Goal: Information Seeking & Learning: Find specific fact

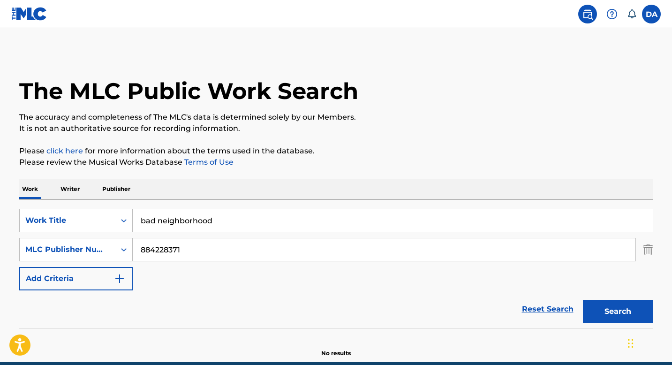
scroll to position [42, 0]
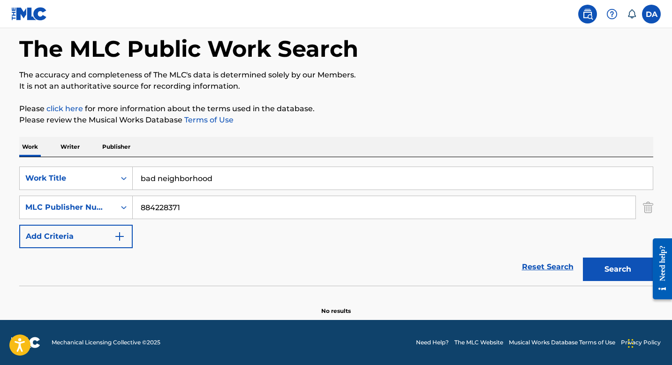
click at [237, 184] on input "bad neighborhood" at bounding box center [393, 178] width 520 height 22
paste input "YOUNG MAN"
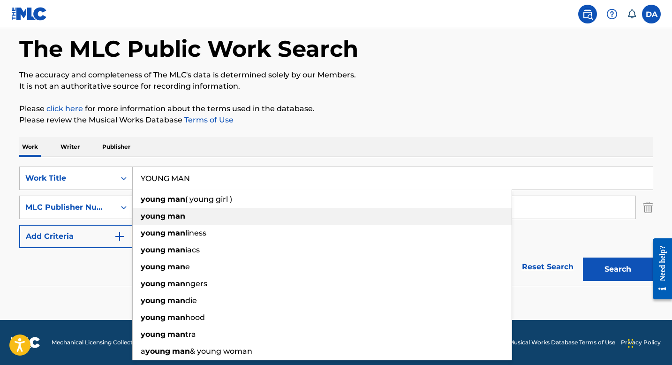
click at [188, 218] on div "young man" at bounding box center [322, 216] width 379 height 17
type input "young man"
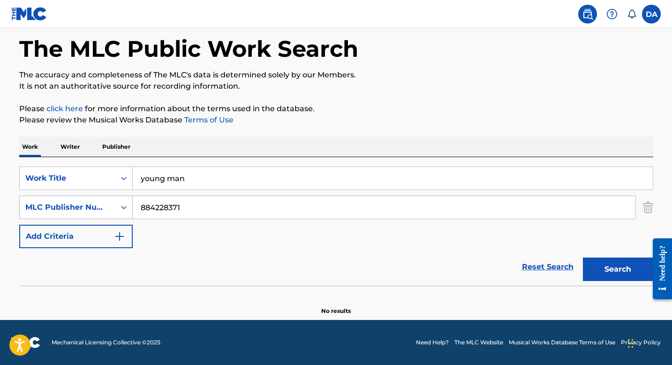
drag, startPoint x: 190, startPoint y: 205, endPoint x: 119, endPoint y: 202, distance: 71.3
click at [119, 202] on div "SearchWithCriteriaef4ad81e-c82a-4320-b835-e499c56e3b12 MLC Publisher Number 884…" at bounding box center [336, 206] width 634 height 23
type input "[PERSON_NAME]"
click at [122, 207] on icon "Search Form" at bounding box center [124, 207] width 6 height 3
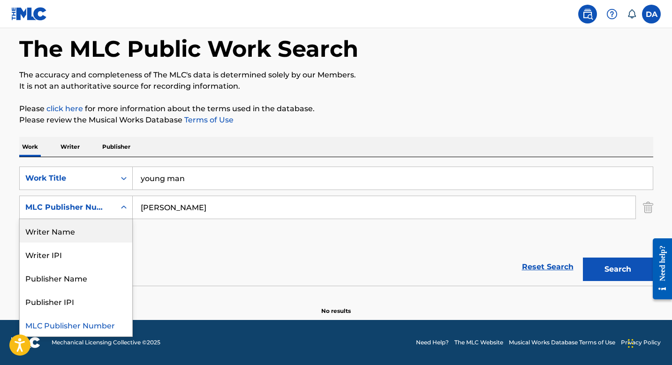
click at [95, 232] on div "Writer Name" at bounding box center [76, 230] width 112 height 23
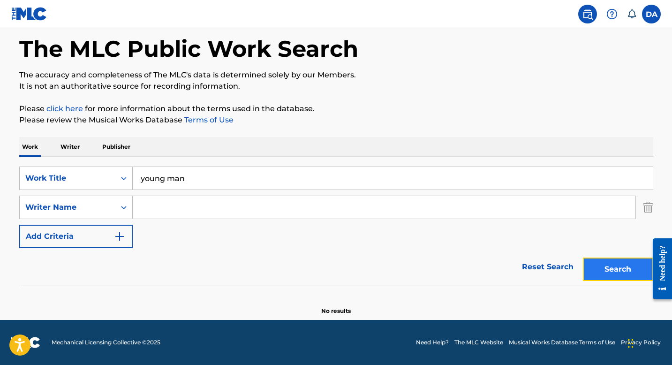
click at [601, 268] on button "Search" at bounding box center [618, 268] width 70 height 23
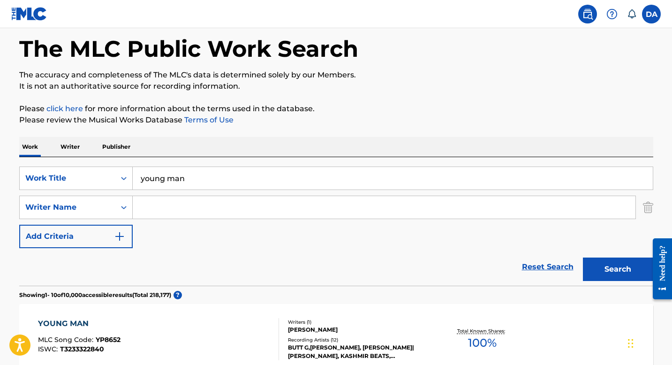
click at [285, 204] on input "Search Form" at bounding box center [384, 207] width 502 height 22
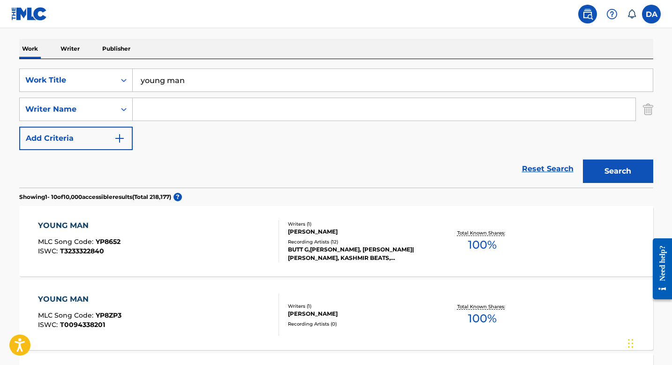
scroll to position [139, 0]
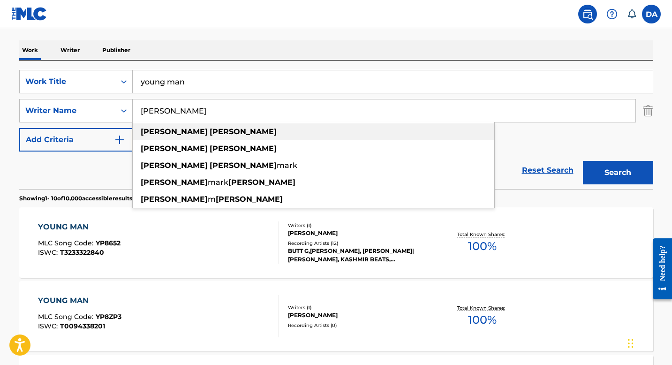
type input "[PERSON_NAME]"
click at [215, 133] on div "[PERSON_NAME]" at bounding box center [313, 131] width 361 height 17
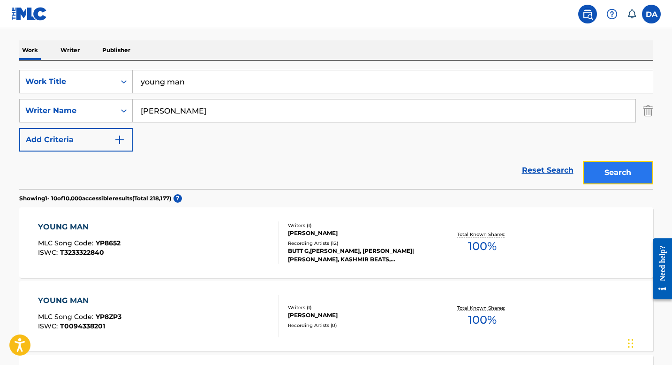
click at [613, 176] on button "Search" at bounding box center [618, 172] width 70 height 23
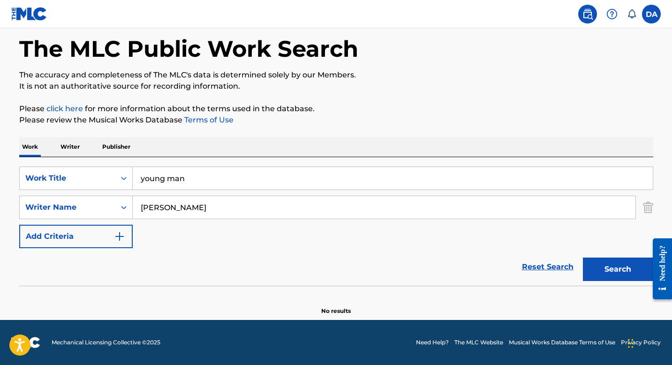
scroll to position [42, 0]
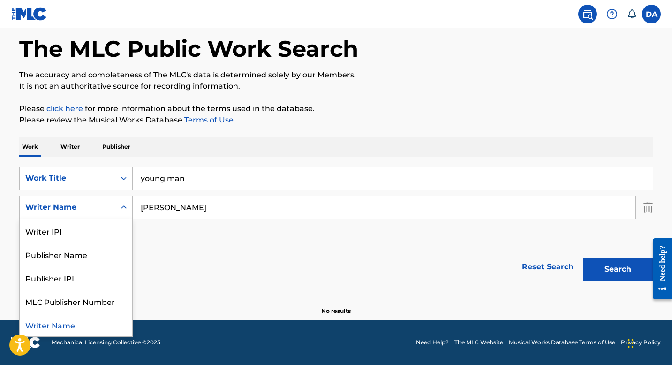
click at [109, 207] on div "Writer Name" at bounding box center [67, 207] width 84 height 11
click at [82, 253] on div "Publisher Name" at bounding box center [76, 253] width 112 height 23
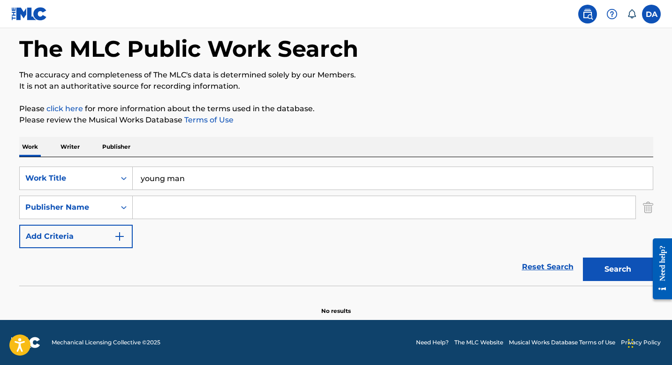
click at [145, 208] on input "Search Form" at bounding box center [384, 207] width 502 height 22
paste input "HURRICANE"
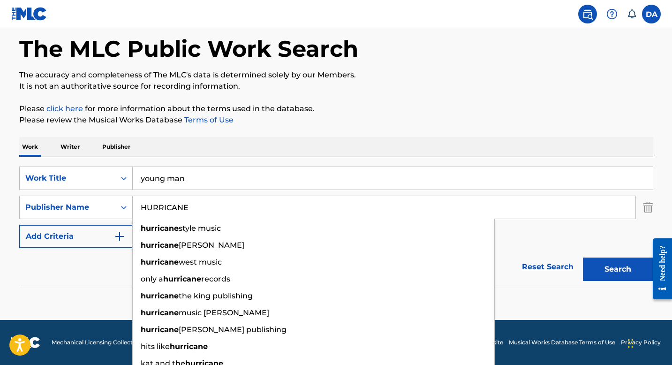
type input "HURRICANE"
click at [568, 249] on div "Reset Search Search" at bounding box center [336, 266] width 634 height 37
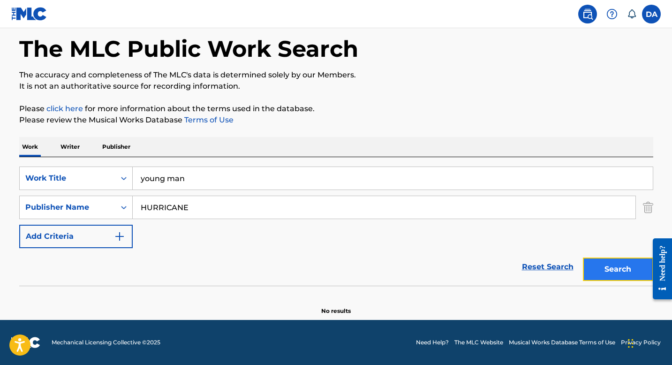
click at [607, 260] on button "Search" at bounding box center [618, 268] width 70 height 23
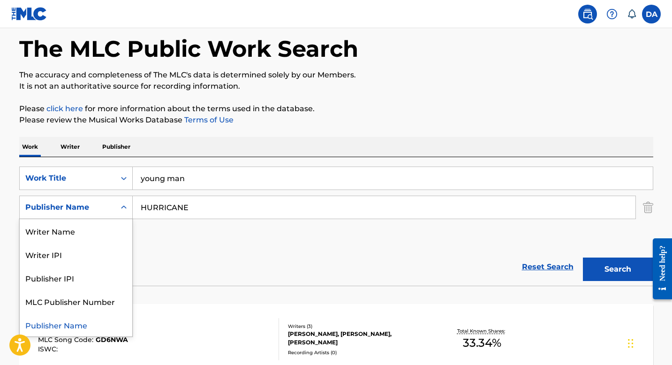
click at [101, 204] on div "Publisher Name" at bounding box center [67, 207] width 84 height 11
click at [98, 226] on div "Writer Name" at bounding box center [76, 230] width 112 height 23
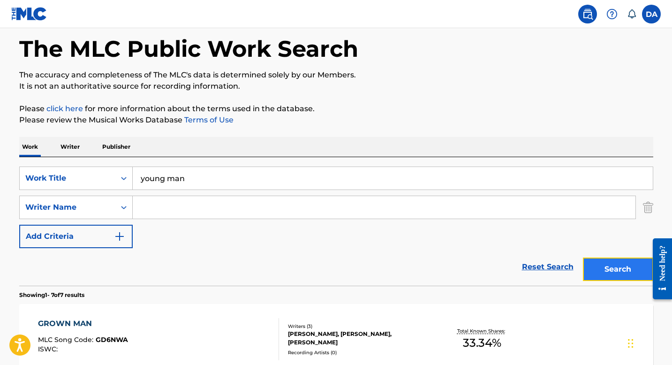
click at [622, 268] on button "Search" at bounding box center [618, 268] width 70 height 23
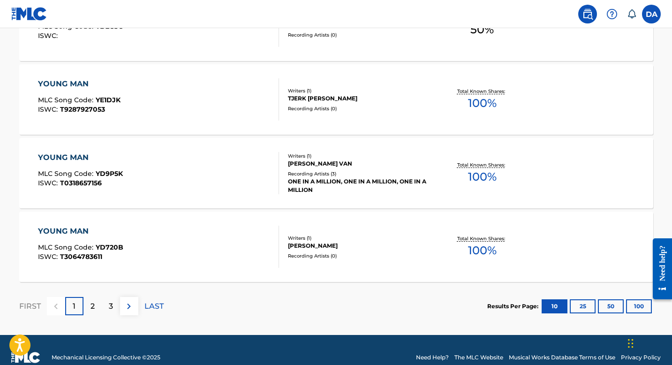
scroll to position [812, 0]
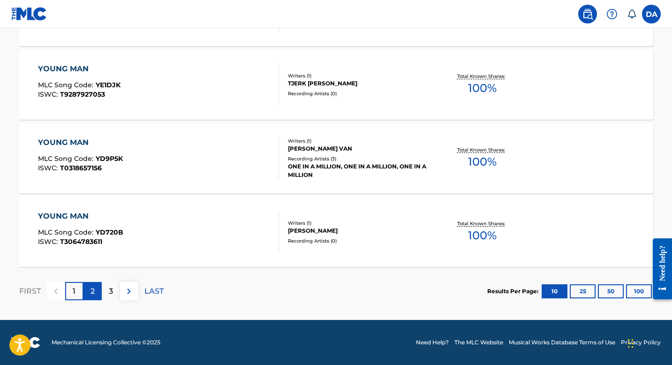
click at [91, 290] on p "2" at bounding box center [92, 290] width 4 height 11
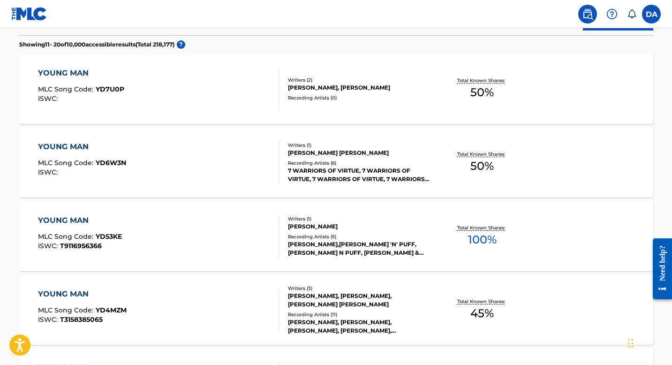
scroll to position [0, 0]
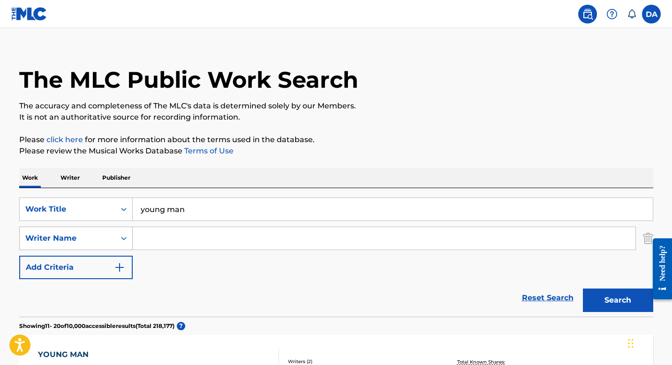
click at [82, 246] on div "Writer Name" at bounding box center [68, 238] width 96 height 18
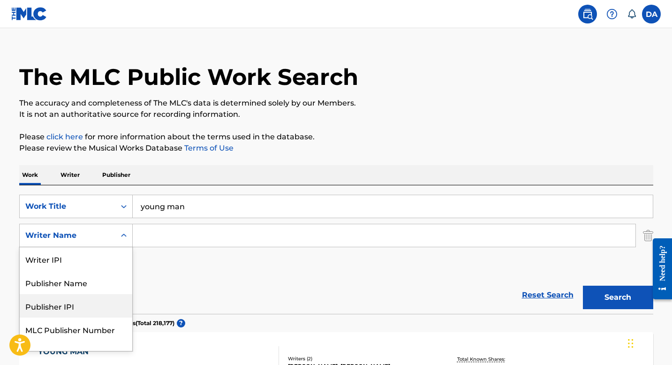
click at [87, 304] on div "Publisher IPI" at bounding box center [76, 305] width 112 height 23
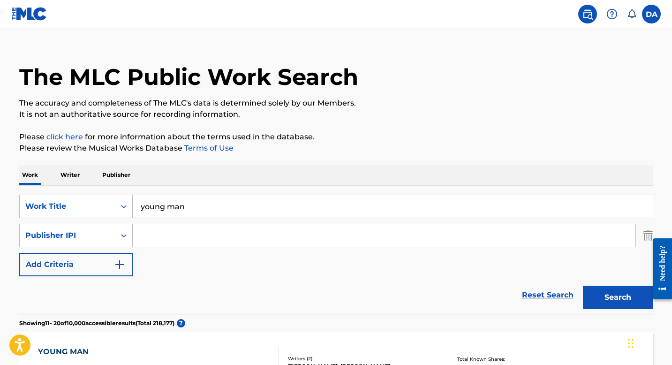
click at [202, 235] on input "Search Form" at bounding box center [384, 235] width 502 height 22
paste input "128633767"
type input "128633767"
click at [614, 308] on button "Search" at bounding box center [618, 296] width 70 height 23
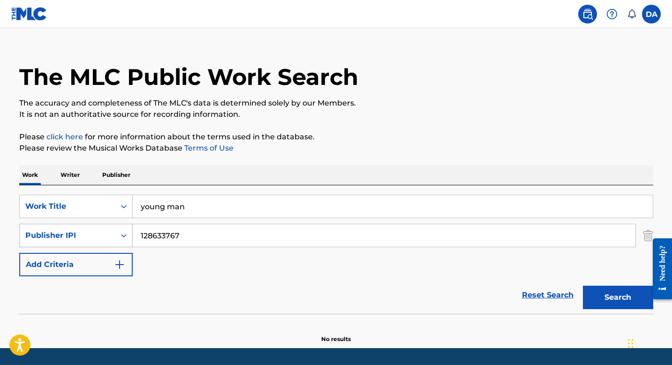
click at [96, 235] on div "Publisher IPI" at bounding box center [67, 235] width 84 height 11
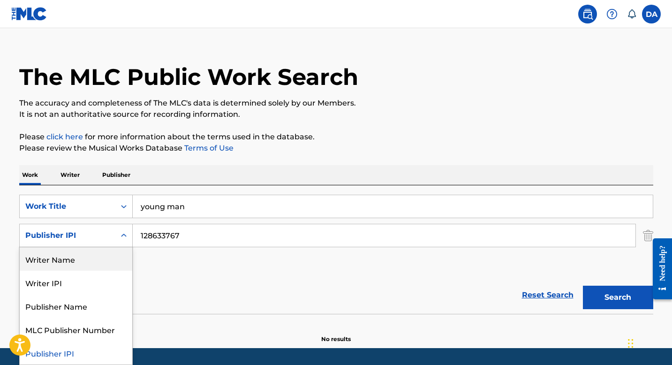
click at [209, 300] on div "Reset Search Search" at bounding box center [336, 294] width 634 height 37
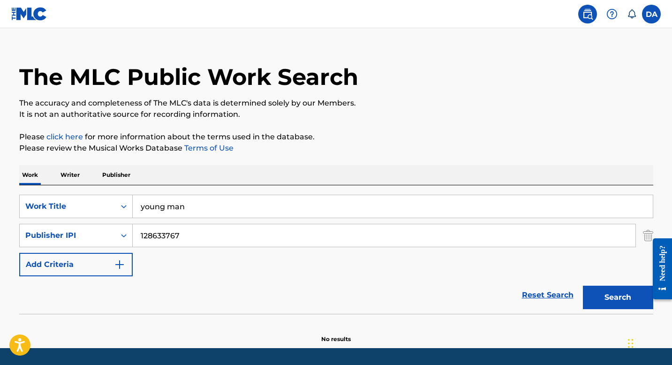
click at [69, 175] on p "Writer" at bounding box center [70, 175] width 25 height 20
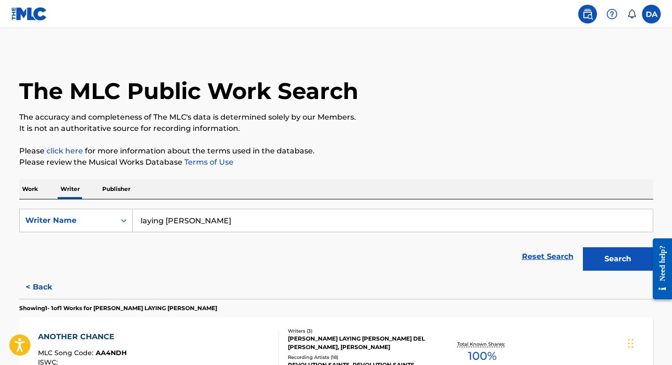
click at [164, 223] on input "laying [PERSON_NAME]" at bounding box center [393, 220] width 520 height 22
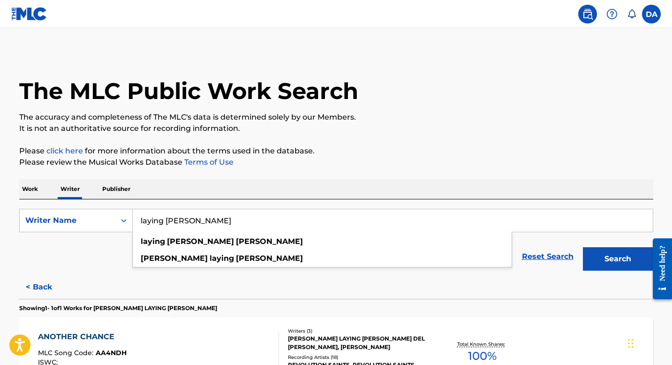
paste input "[PERSON_NAME] [PERSON_NAME]"
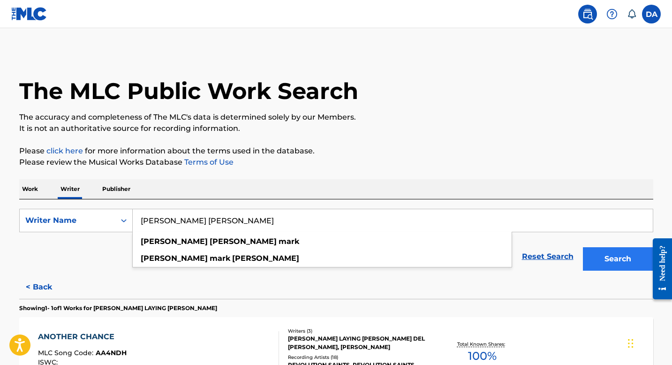
type input "[PERSON_NAME] [PERSON_NAME]"
click at [613, 263] on button "Search" at bounding box center [618, 258] width 70 height 23
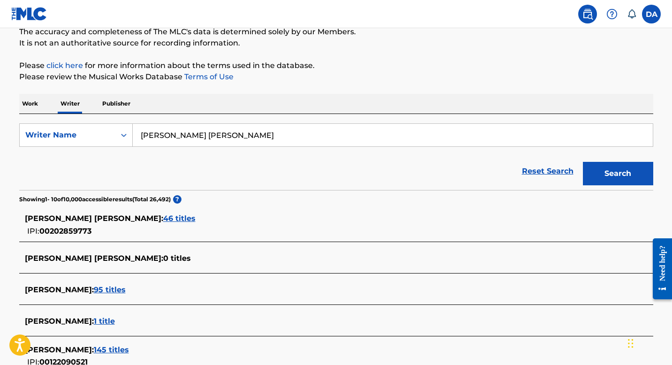
scroll to position [91, 0]
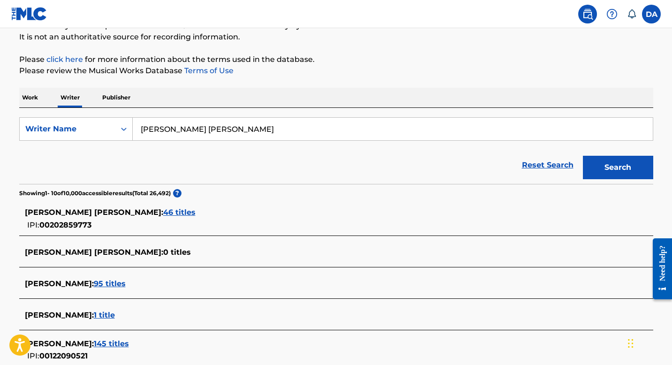
click at [163, 212] on span "46 titles" at bounding box center [179, 212] width 32 height 9
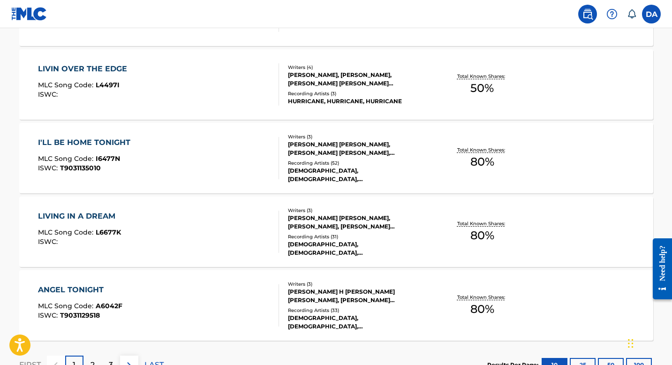
scroll to position [783, 0]
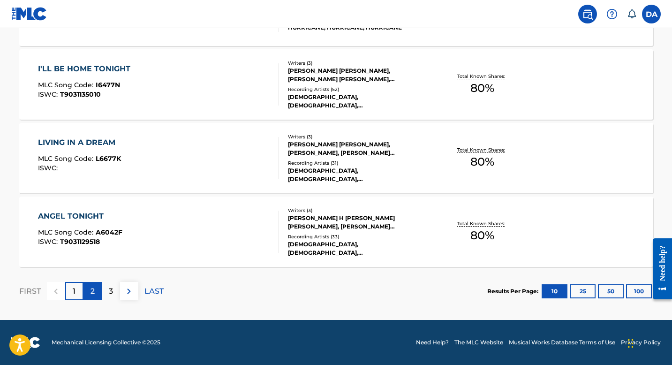
click at [96, 292] on div "2" at bounding box center [92, 291] width 18 height 18
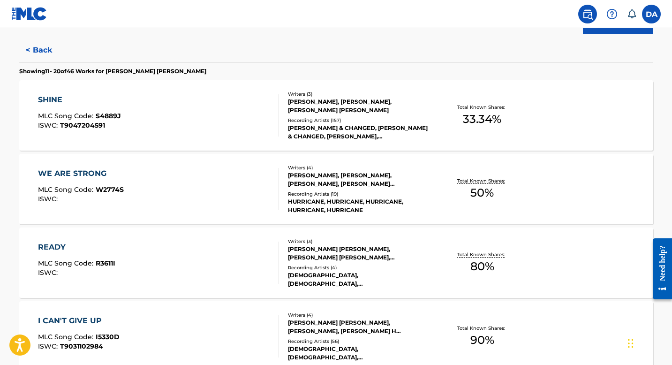
scroll to position [263, 0]
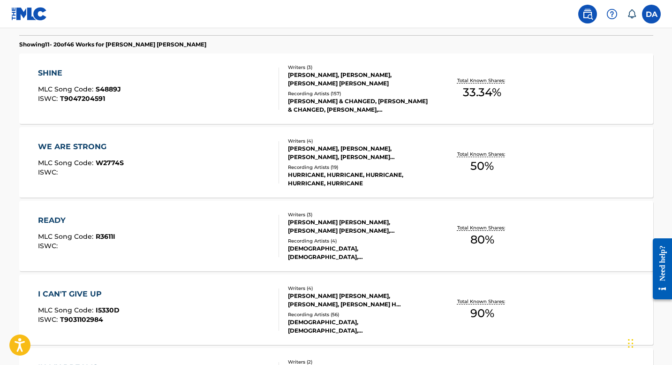
click at [303, 174] on div "HURRICANE, HURRICANE, HURRICANE, HURRICANE, HURRICANE" at bounding box center [359, 179] width 142 height 17
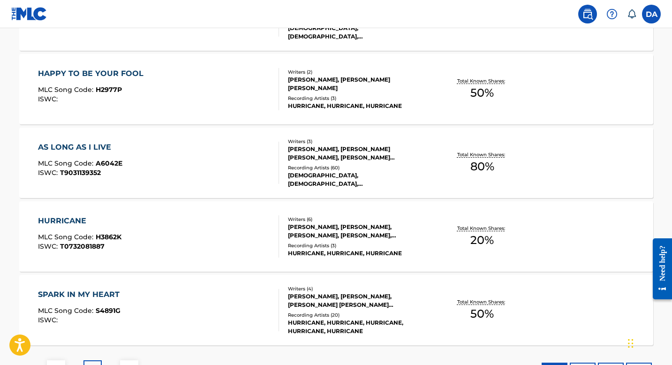
scroll to position [783, 0]
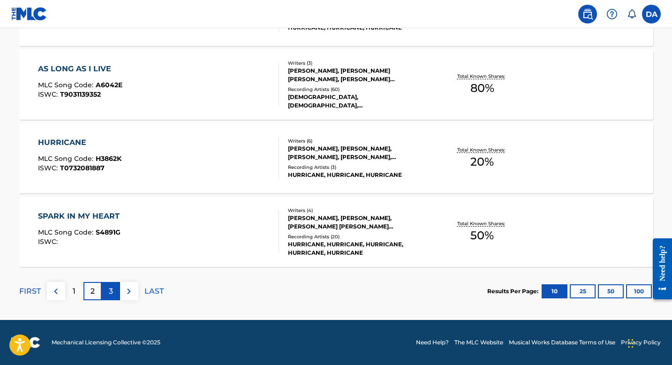
click at [109, 294] on p "3" at bounding box center [111, 290] width 4 height 11
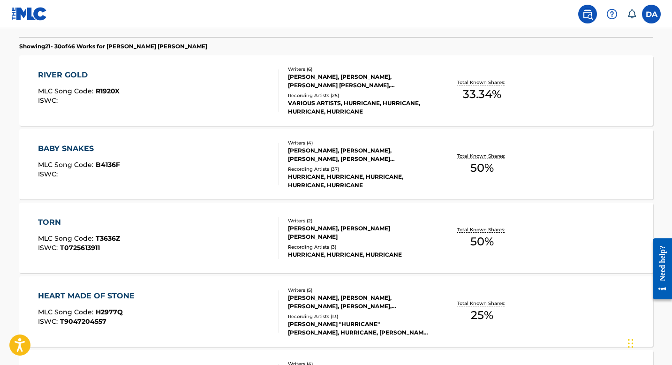
scroll to position [0, 0]
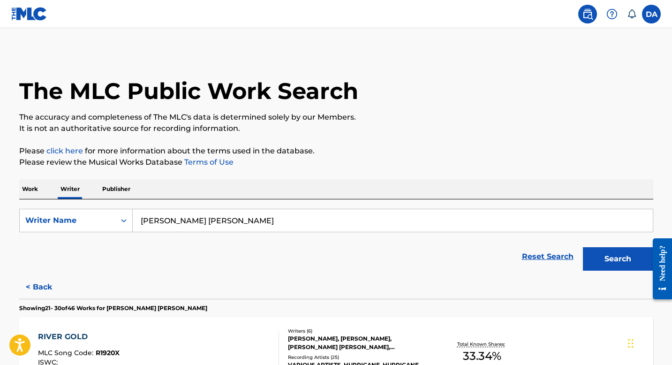
click at [108, 189] on p "Publisher" at bounding box center [116, 189] width 34 height 20
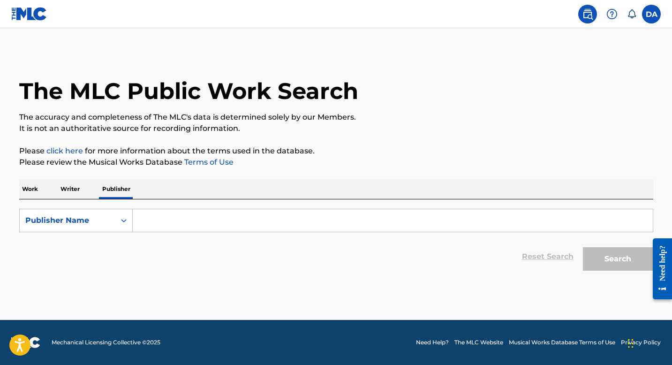
click at [35, 188] on p "Work" at bounding box center [30, 189] width 22 height 20
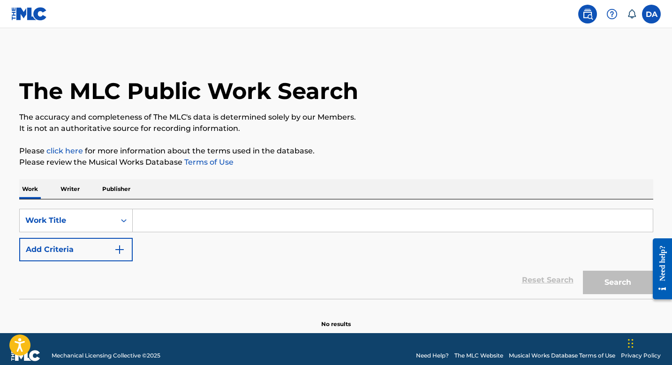
click at [151, 220] on input "Search Form" at bounding box center [393, 220] width 520 height 22
paste input "YOUNG MAN"
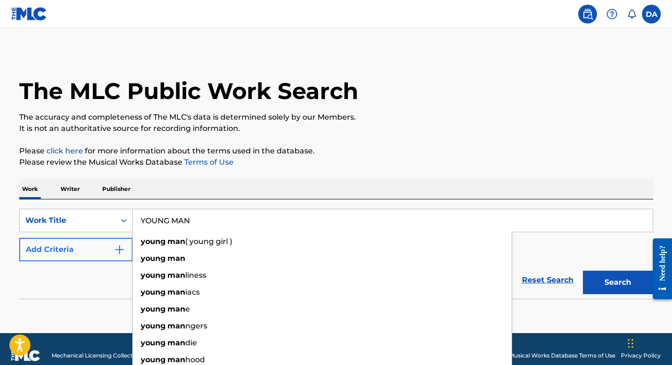
type input "YOUNG MAN"
click at [105, 250] on button "Add Criteria" at bounding box center [75, 249] width 113 height 23
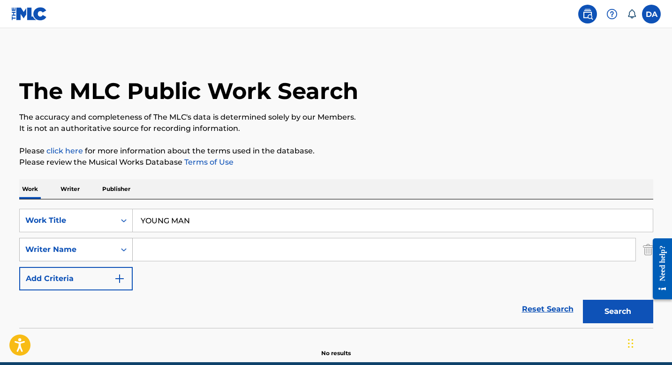
click at [105, 261] on div "Writer Name" at bounding box center [75, 249] width 113 height 23
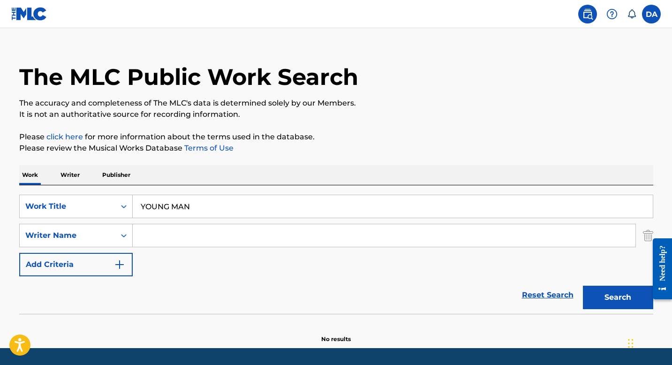
click at [209, 282] on div "Reset Search Search" at bounding box center [336, 294] width 634 height 37
click at [64, 172] on p "Writer" at bounding box center [70, 175] width 25 height 20
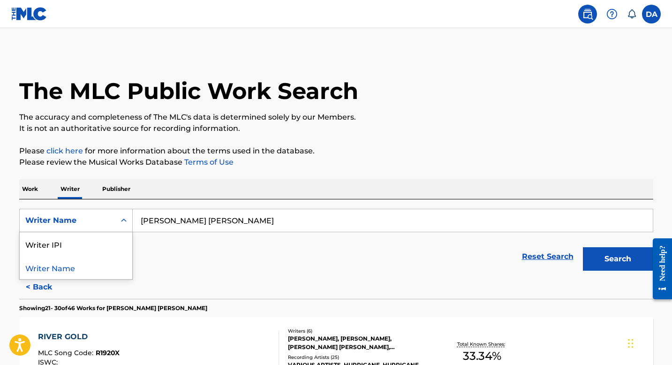
click at [125, 224] on icon "Search Form" at bounding box center [123, 220] width 9 height 9
click at [174, 224] on input "[PERSON_NAME] [PERSON_NAME]" at bounding box center [393, 220] width 520 height 22
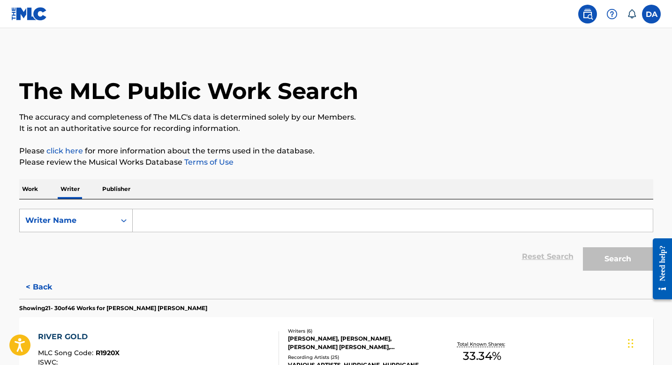
click at [106, 222] on div "Writer Name" at bounding box center [67, 220] width 84 height 11
click at [122, 190] on p "Publisher" at bounding box center [116, 189] width 34 height 20
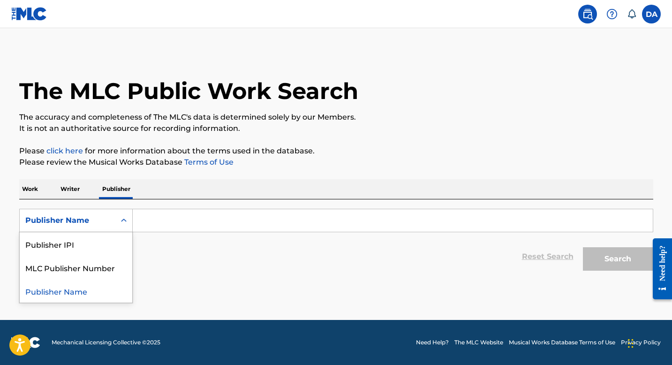
click at [73, 221] on div "Publisher Name" at bounding box center [67, 220] width 84 height 11
click at [93, 271] on div "MLC Publisher Number" at bounding box center [76, 266] width 112 height 23
click at [155, 220] on input "Search Form" at bounding box center [393, 220] width 520 height 22
click at [32, 185] on p "Work" at bounding box center [30, 189] width 22 height 20
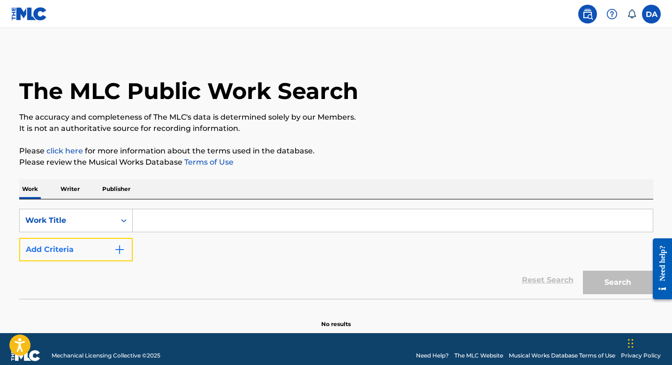
click at [111, 250] on button "Add Criteria" at bounding box center [75, 249] width 113 height 23
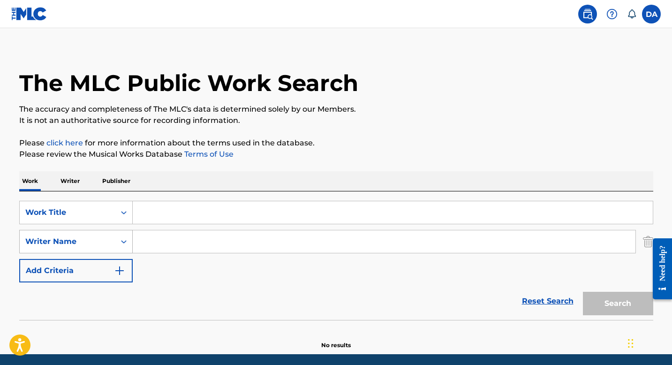
click at [116, 249] on div "Writer Name" at bounding box center [75, 241] width 113 height 23
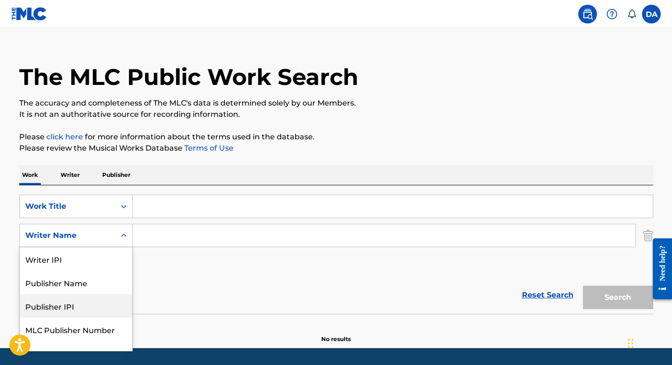
scroll to position [14, 0]
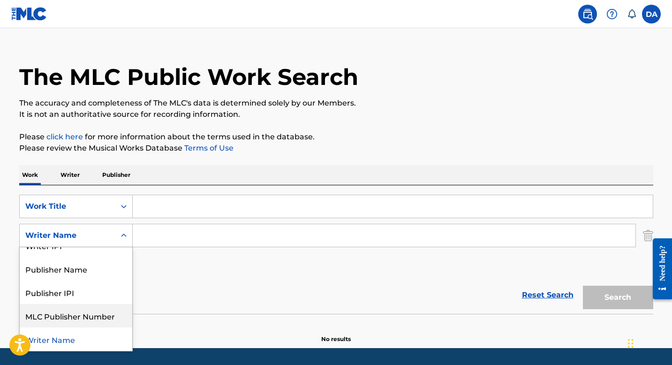
click at [105, 318] on div "MLC Publisher Number" at bounding box center [76, 315] width 112 height 23
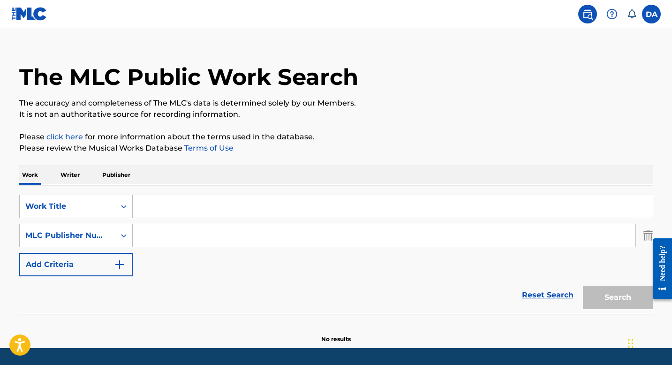
click at [161, 233] on input "Search Form" at bounding box center [384, 235] width 502 height 22
paste input "550159345"
type input "550159345"
click at [162, 206] on input "Search Form" at bounding box center [393, 206] width 520 height 22
click at [179, 203] on input "Search Form" at bounding box center [393, 206] width 520 height 22
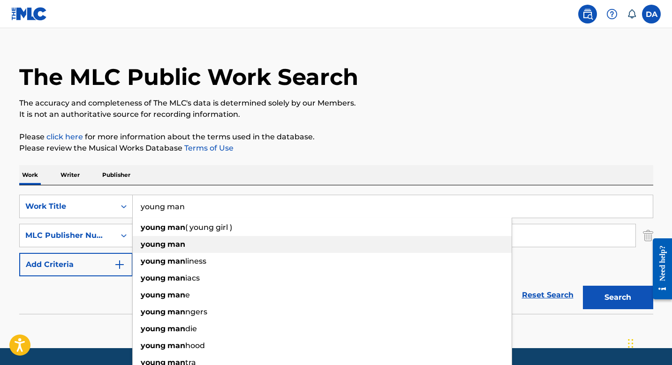
type input "young man"
click at [186, 246] on div "young man" at bounding box center [322, 244] width 379 height 17
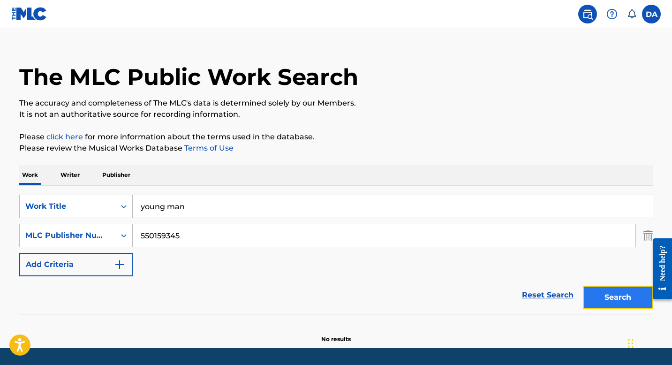
click at [622, 305] on button "Search" at bounding box center [618, 296] width 70 height 23
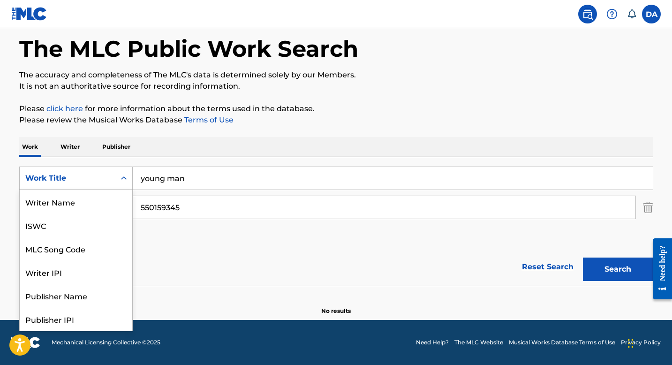
click at [107, 180] on div "Work Title" at bounding box center [67, 177] width 84 height 11
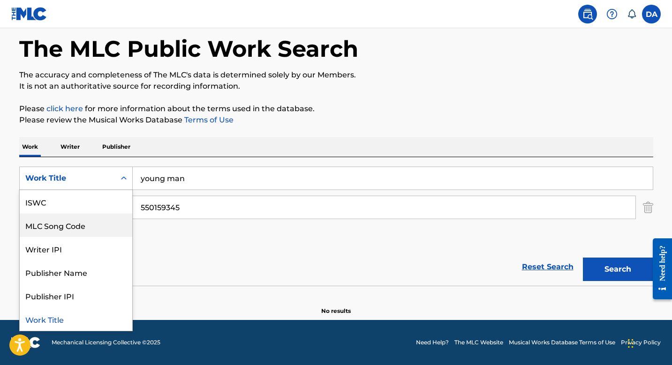
click at [105, 218] on div "MLC Song Code" at bounding box center [76, 224] width 112 height 23
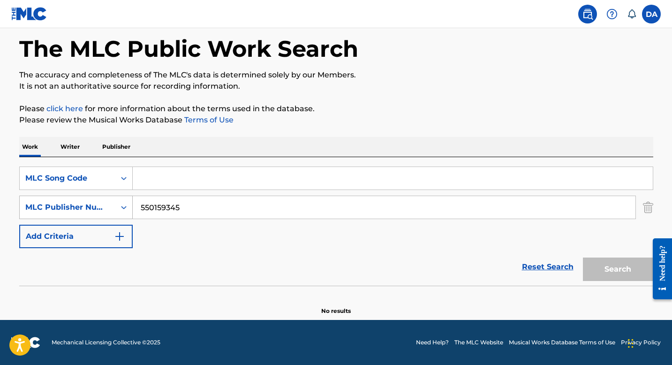
drag, startPoint x: 195, startPoint y: 212, endPoint x: 125, endPoint y: 209, distance: 70.3
click at [125, 209] on div "SearchWithCriteriac69ec16c-6e99-46c2-892a-95180c62162a MLC Publisher Number 550…" at bounding box center [336, 206] width 634 height 23
click at [174, 186] on input "Search Form" at bounding box center [393, 178] width 520 height 22
paste input "550159345"
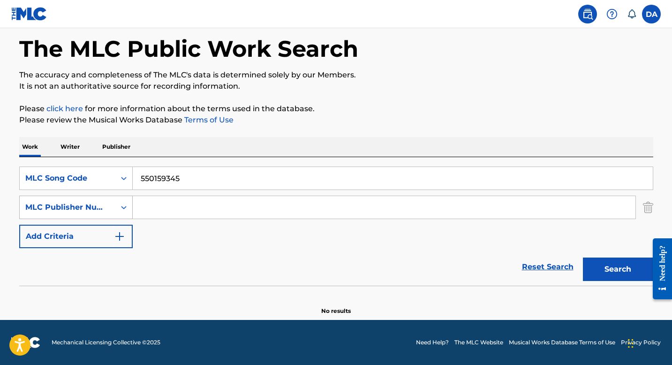
type input "550159345"
click at [103, 204] on div "MLC Publisher Number" at bounding box center [67, 207] width 84 height 11
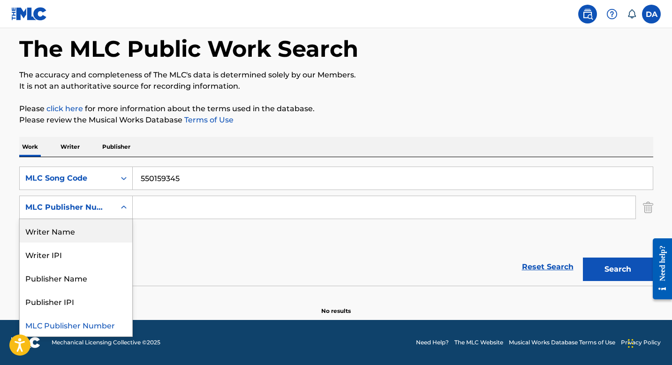
click at [96, 225] on div "Writer Name" at bounding box center [76, 230] width 112 height 23
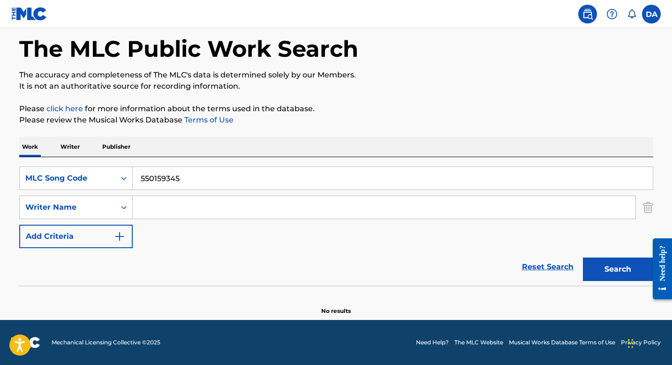
click at [161, 206] on input "Search Form" at bounding box center [384, 207] width 502 height 22
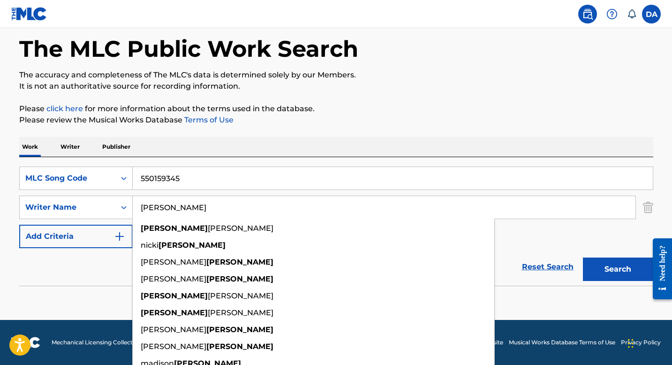
type input "[PERSON_NAME]"
click at [57, 293] on section "No results" at bounding box center [336, 303] width 634 height 24
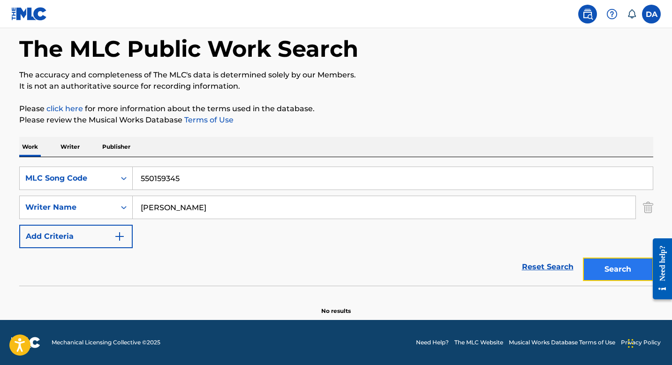
click at [626, 272] on button "Search" at bounding box center [618, 268] width 70 height 23
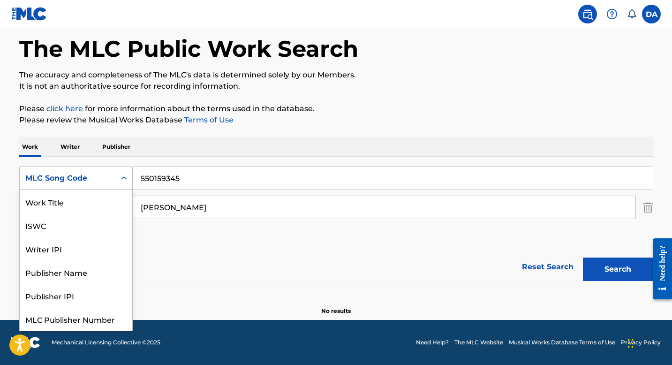
click at [126, 182] on icon "Search Form" at bounding box center [123, 177] width 9 height 9
click at [172, 179] on input "550159345" at bounding box center [393, 178] width 520 height 22
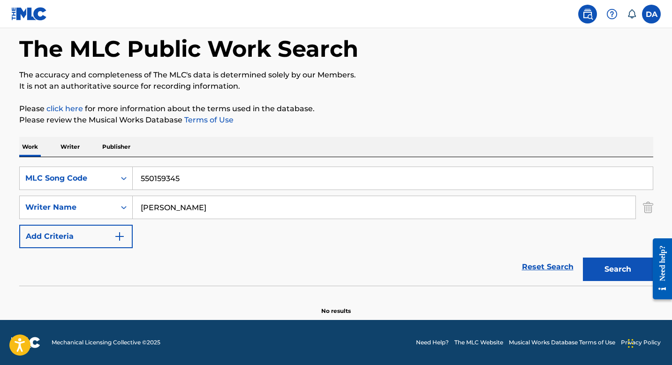
click at [172, 179] on input "550159345" at bounding box center [393, 178] width 520 height 22
paste input "T9029242873"
type input "T9029242873"
click at [616, 273] on button "Search" at bounding box center [618, 268] width 70 height 23
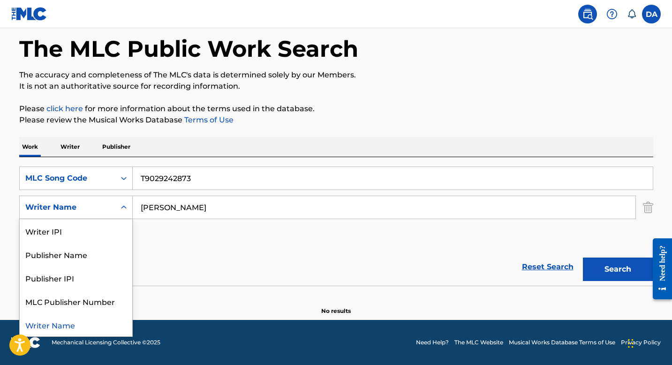
click at [81, 213] on div "Writer Name" at bounding box center [68, 207] width 96 height 18
click at [81, 323] on div "Writer Name" at bounding box center [76, 324] width 112 height 23
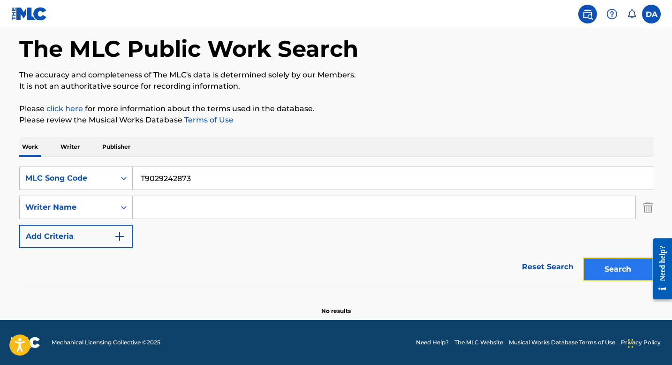
click at [605, 274] on button "Search" at bounding box center [618, 268] width 70 height 23
click at [67, 148] on p "Writer" at bounding box center [70, 147] width 25 height 20
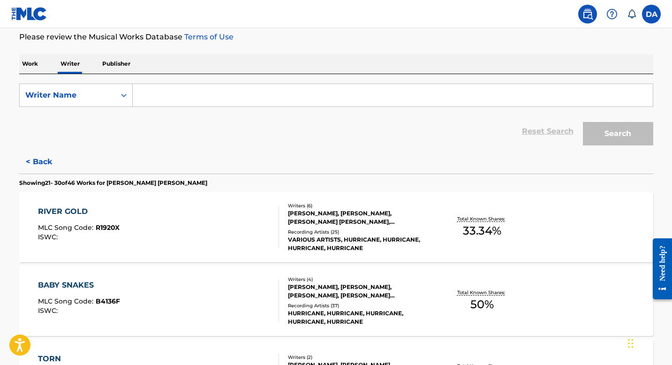
scroll to position [121, 0]
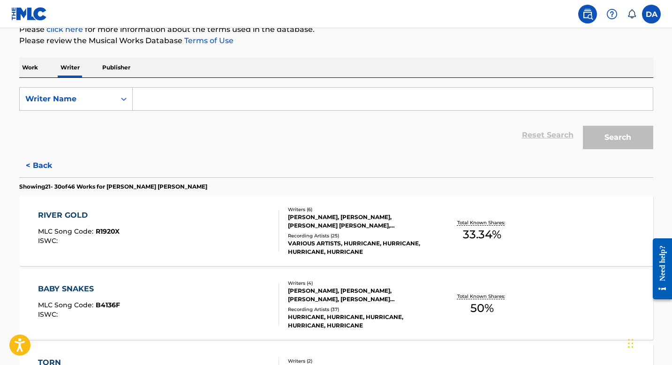
click at [283, 101] on input "Search Form" at bounding box center [393, 99] width 520 height 22
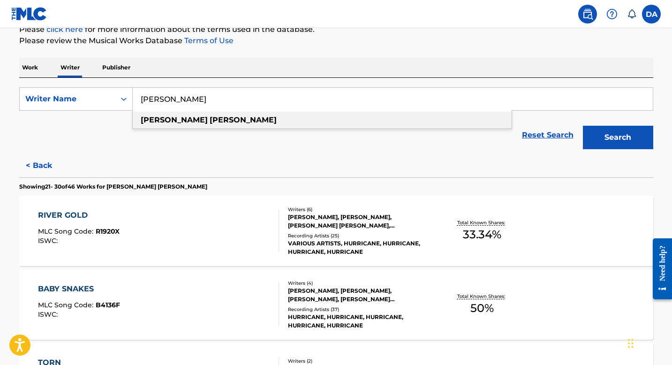
click at [263, 118] on div "[PERSON_NAME]" at bounding box center [322, 120] width 379 height 17
type input "[PERSON_NAME]"
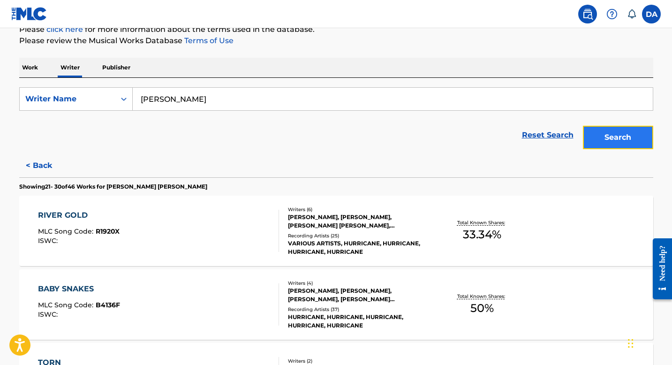
click at [620, 133] on button "Search" at bounding box center [618, 137] width 70 height 23
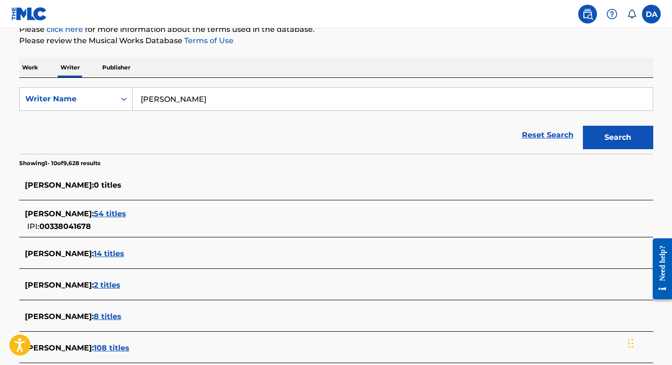
click at [102, 212] on span "54 titles" at bounding box center [110, 213] width 32 height 9
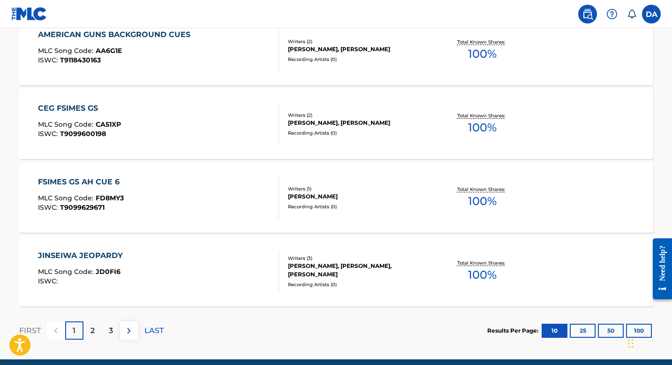
scroll to position [744, 0]
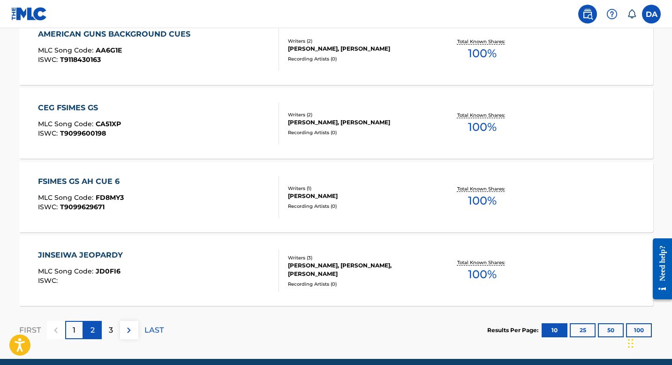
click at [96, 329] on div "2" at bounding box center [92, 330] width 18 height 18
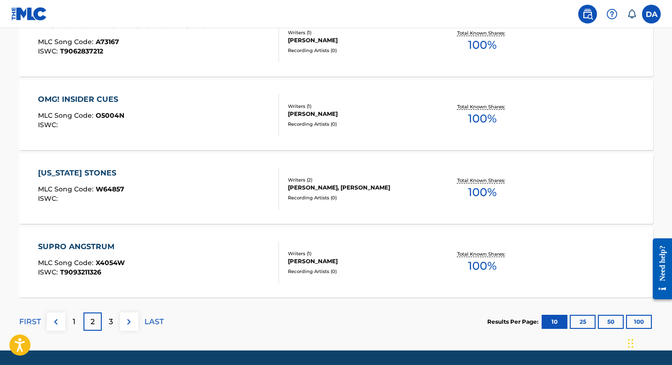
scroll to position [783, 0]
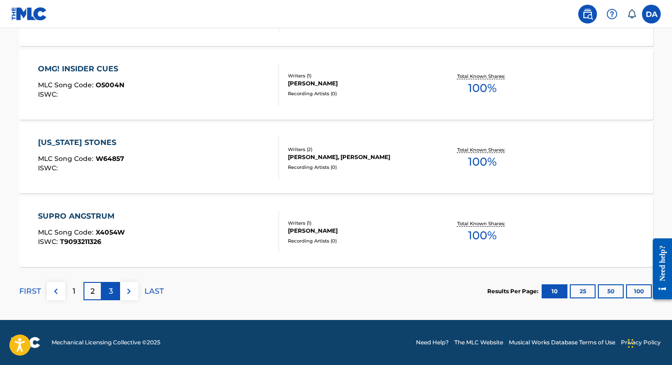
click at [107, 296] on div "3" at bounding box center [111, 291] width 18 height 18
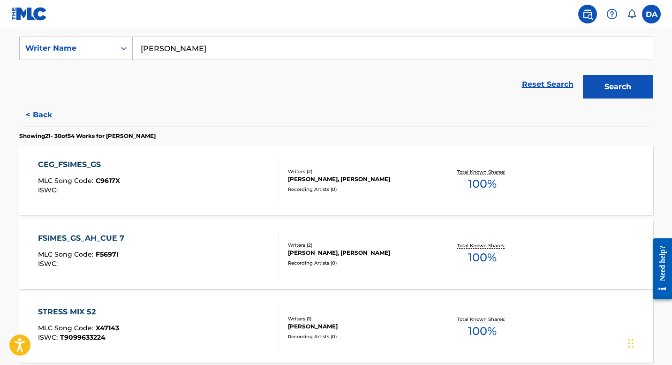
scroll to position [94, 0]
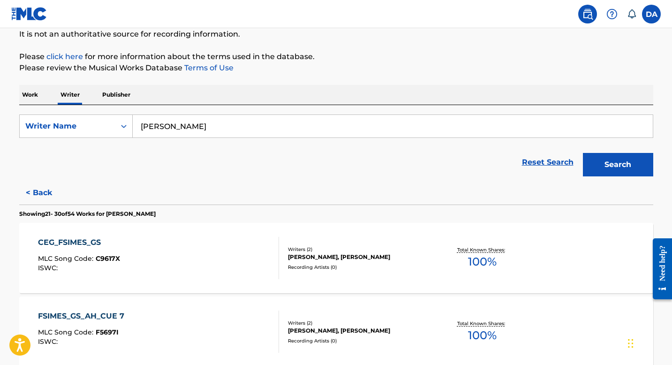
click at [34, 93] on p "Work" at bounding box center [30, 95] width 22 height 20
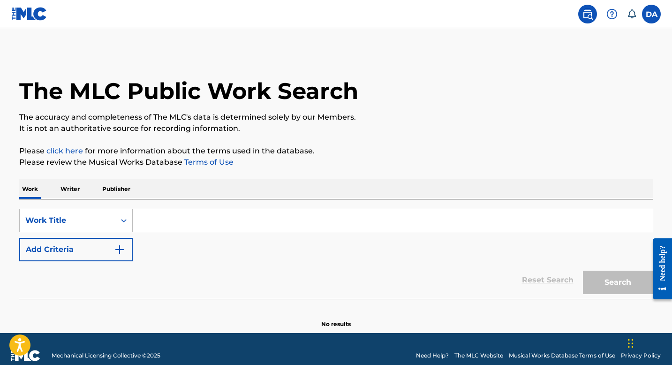
click at [184, 224] on input "Search Form" at bounding box center [393, 220] width 520 height 22
paste input "REIGN OF LOVE"
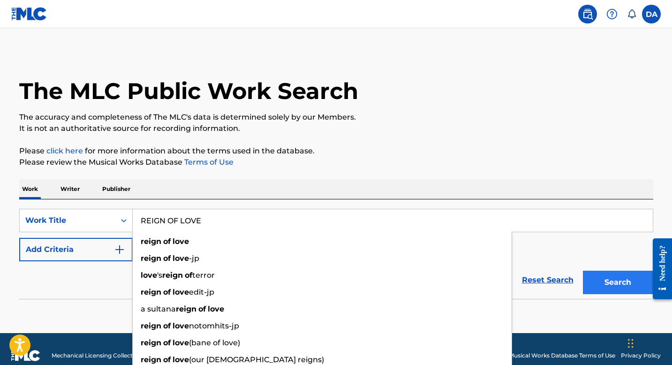
type input "REIGN OF LOVE"
click at [623, 284] on button "Search" at bounding box center [618, 281] width 70 height 23
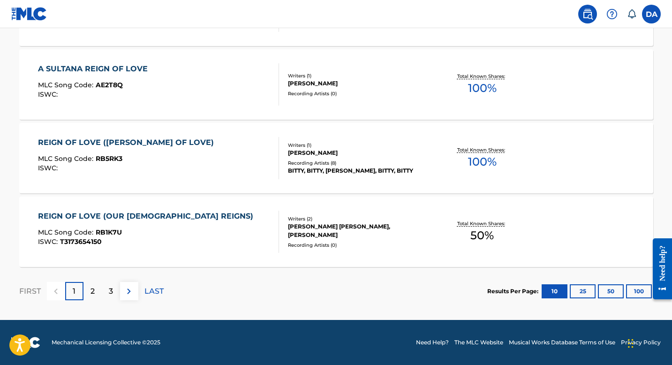
scroll to position [782, 0]
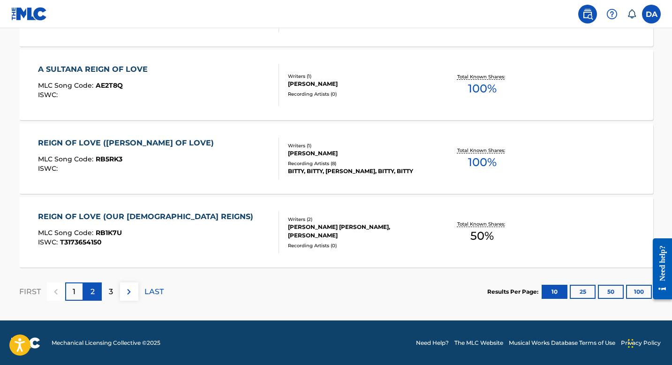
click at [92, 291] on p "2" at bounding box center [92, 291] width 4 height 11
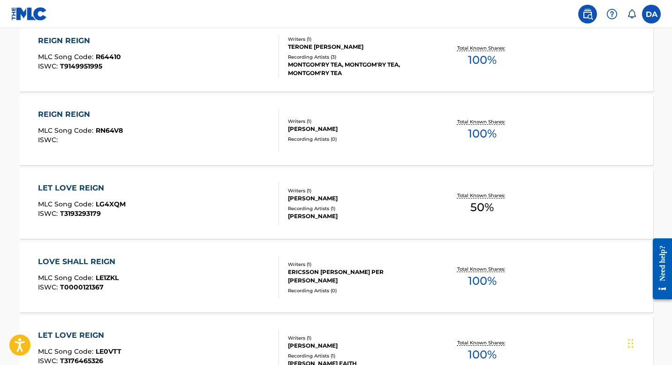
scroll to position [783, 0]
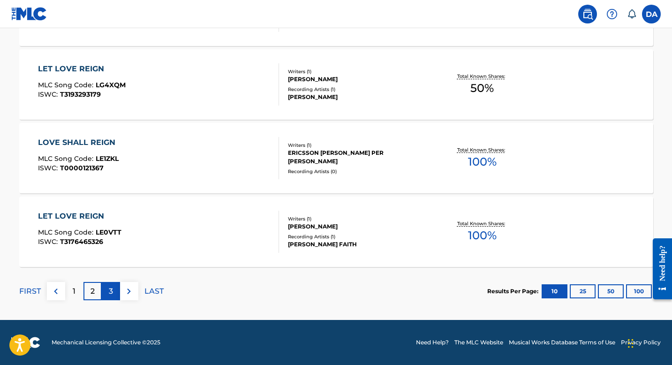
click at [109, 291] on p "3" at bounding box center [111, 290] width 4 height 11
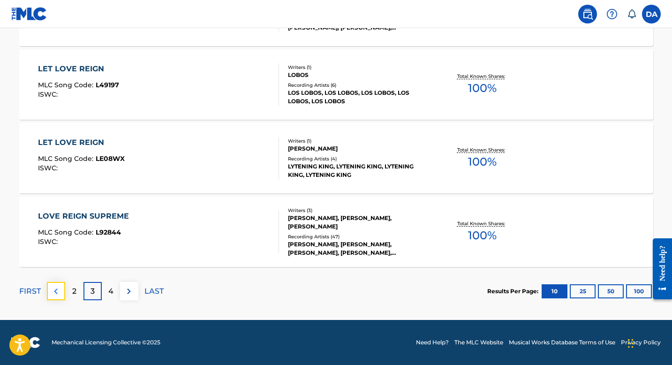
click at [56, 290] on img at bounding box center [55, 290] width 11 height 11
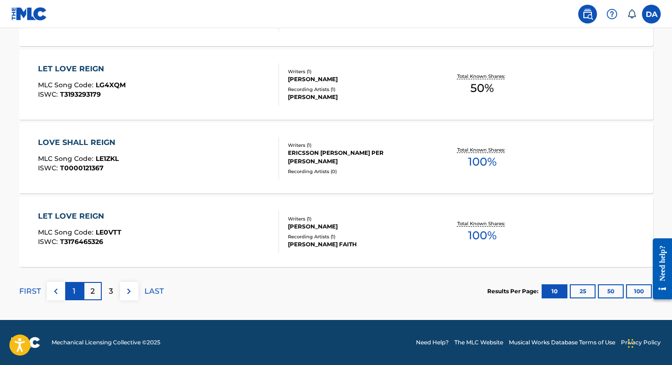
click at [69, 292] on div "1" at bounding box center [74, 291] width 18 height 18
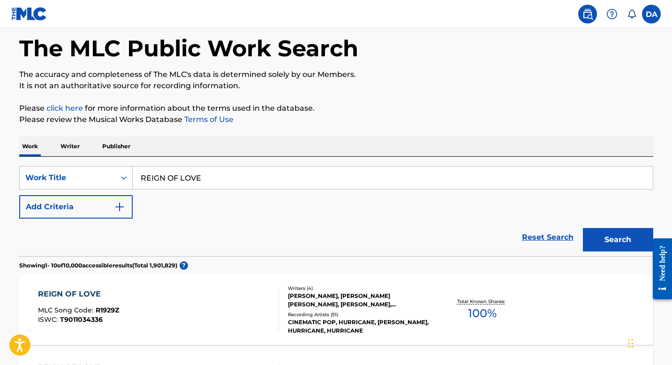
scroll to position [89, 0]
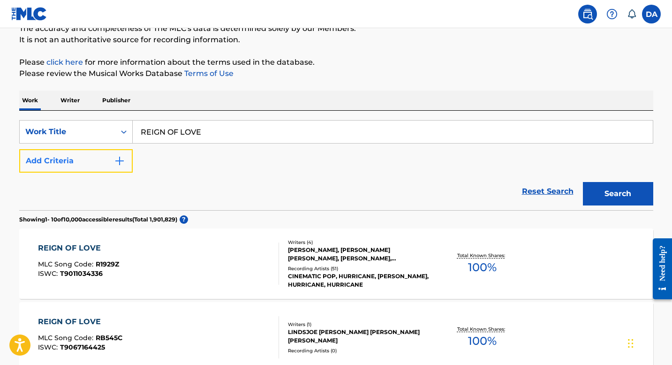
click at [114, 157] on img "Search Form" at bounding box center [119, 160] width 11 height 11
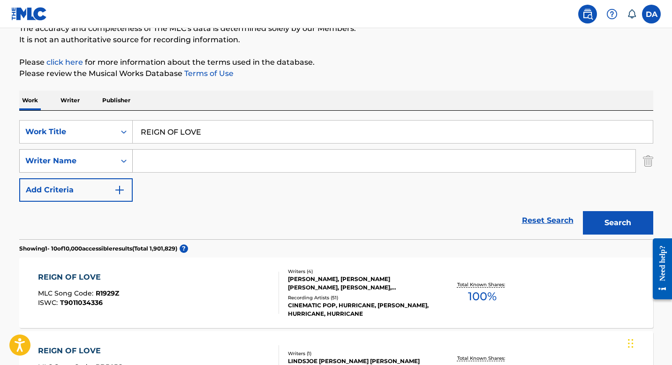
click at [113, 157] on div "Writer Name" at bounding box center [68, 161] width 96 height 18
click at [206, 196] on div "SearchWithCriteriaf62b97af-897d-4739-a671-67c96a8aaf0f Work Title REIGN OF LOVE…" at bounding box center [336, 161] width 634 height 82
click at [73, 98] on p "Writer" at bounding box center [70, 100] width 25 height 20
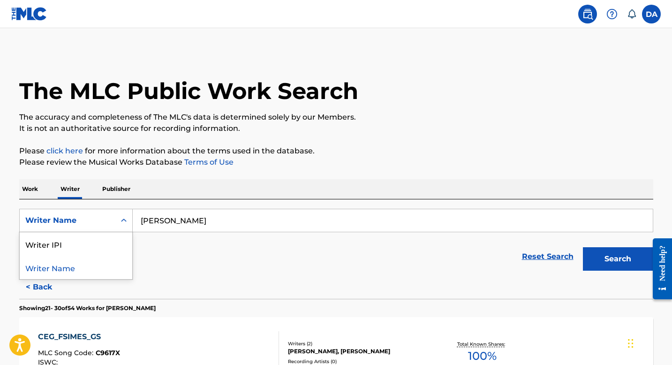
click at [93, 224] on div "Writer Name" at bounding box center [67, 220] width 84 height 11
click at [108, 187] on p "Publisher" at bounding box center [116, 189] width 34 height 20
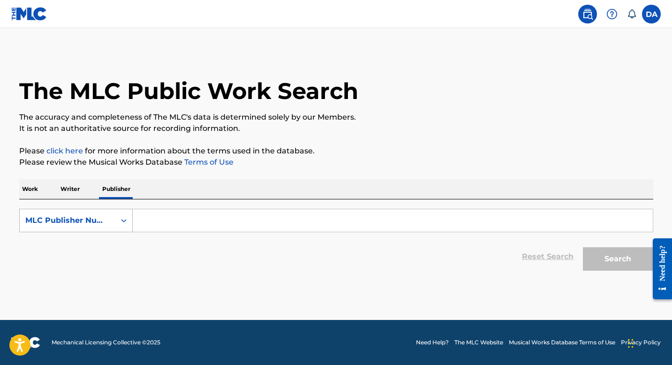
click at [93, 220] on div "MLC Publisher Number" at bounding box center [67, 220] width 84 height 11
click at [31, 188] on p "Work" at bounding box center [30, 189] width 22 height 20
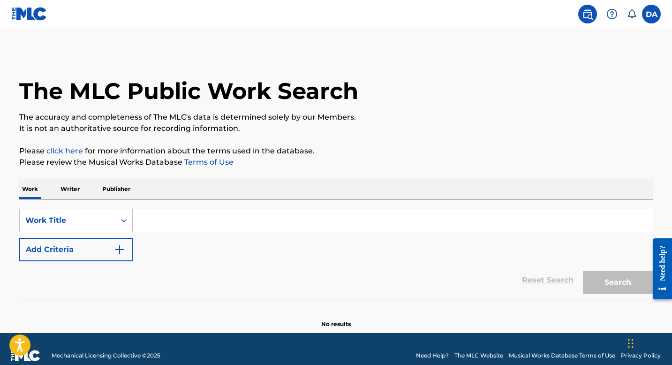
click at [155, 222] on input "Search Form" at bounding box center [393, 220] width 520 height 22
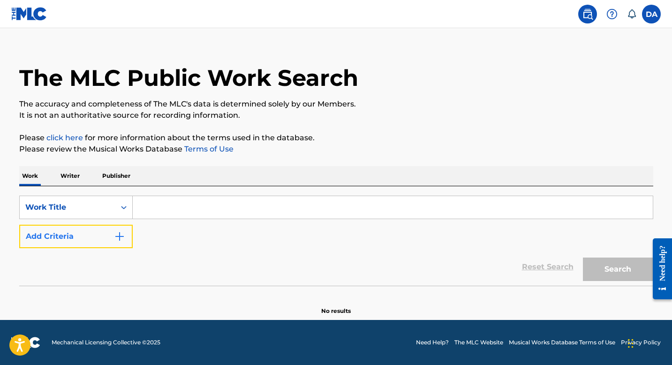
click at [112, 225] on button "Add Criteria" at bounding box center [75, 235] width 113 height 23
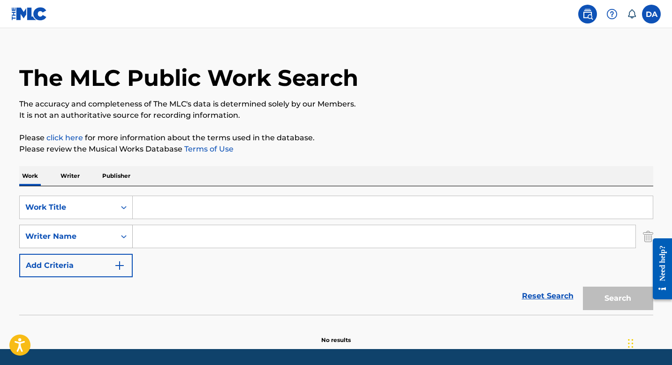
scroll to position [14, 0]
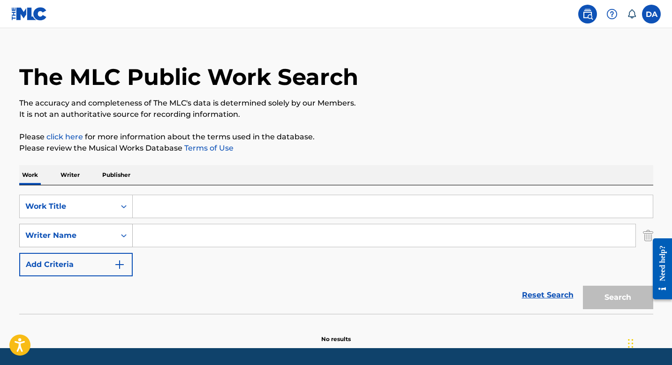
click at [113, 236] on div "Writer Name" at bounding box center [68, 235] width 96 height 18
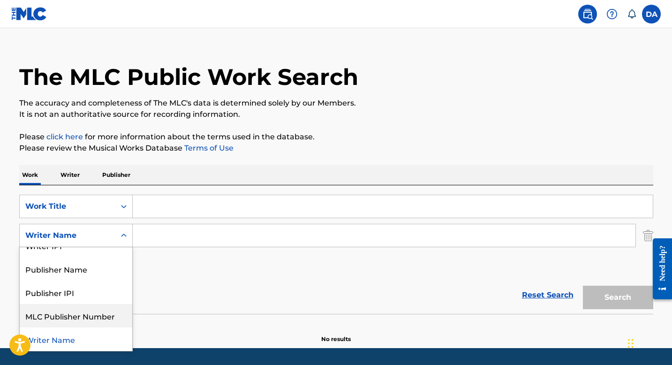
scroll to position [0, 0]
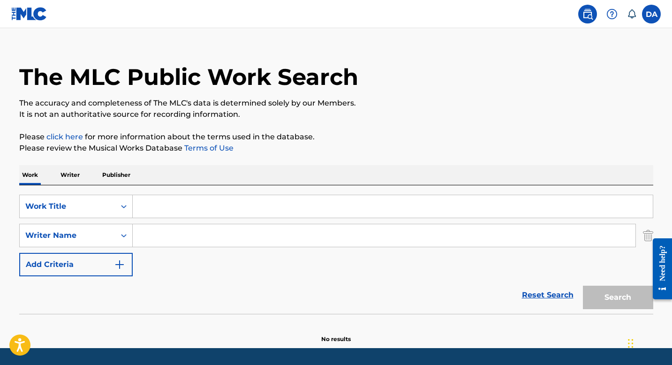
click at [112, 175] on p "Publisher" at bounding box center [116, 175] width 34 height 20
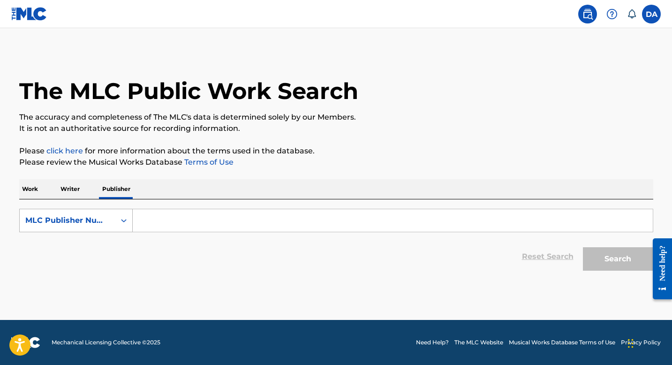
click at [123, 221] on icon "Search Form" at bounding box center [123, 220] width 9 height 9
click at [94, 271] on div "Publisher IPI" at bounding box center [76, 266] width 112 height 23
click at [160, 226] on input "Search Form" at bounding box center [393, 220] width 520 height 22
paste input "338157161"
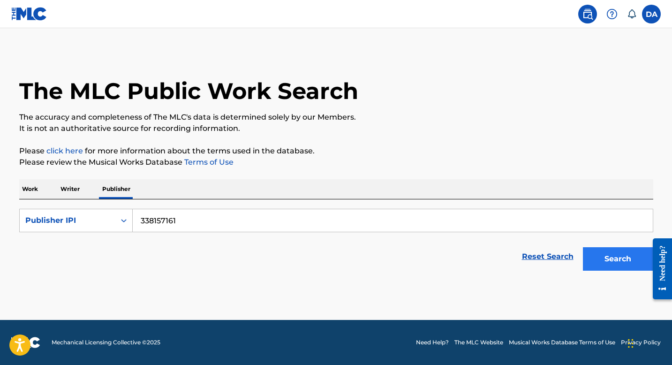
type input "338157161"
click at [606, 260] on button "Search" at bounding box center [618, 258] width 70 height 23
click at [119, 223] on icon "Search Form" at bounding box center [123, 220] width 9 height 9
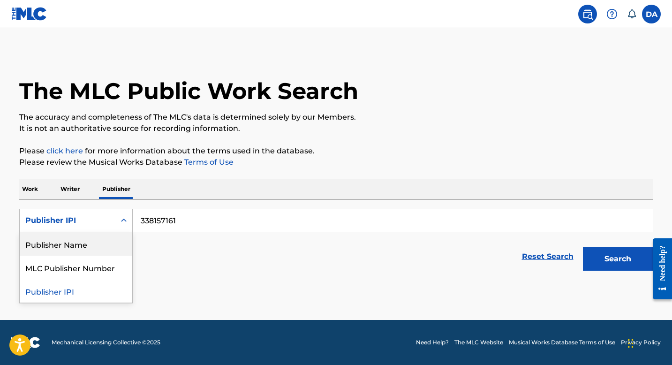
click at [112, 240] on div "Publisher Name" at bounding box center [76, 243] width 112 height 23
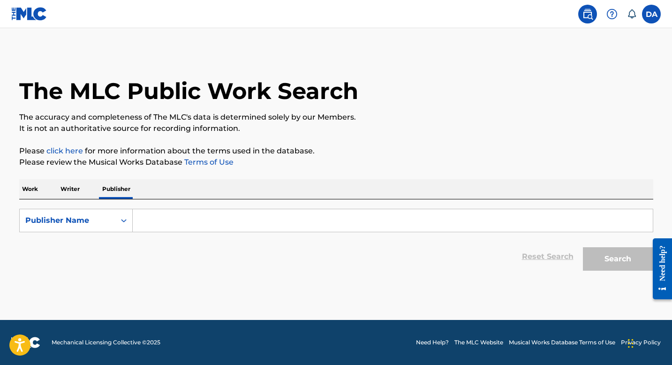
click at [198, 214] on input "Search Form" at bounding box center [393, 220] width 520 height 22
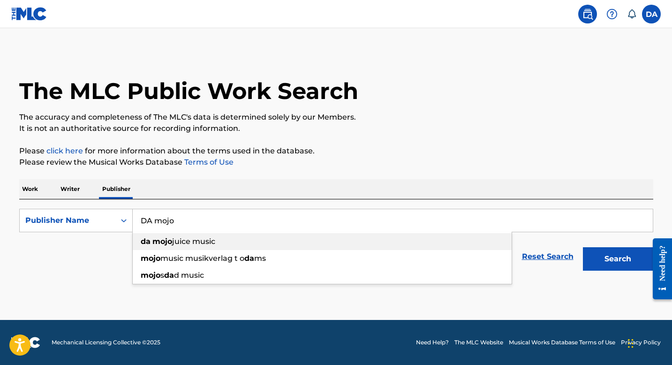
click at [227, 238] on div "da mojo juice music" at bounding box center [322, 241] width 379 height 17
type input "da mojojuice music"
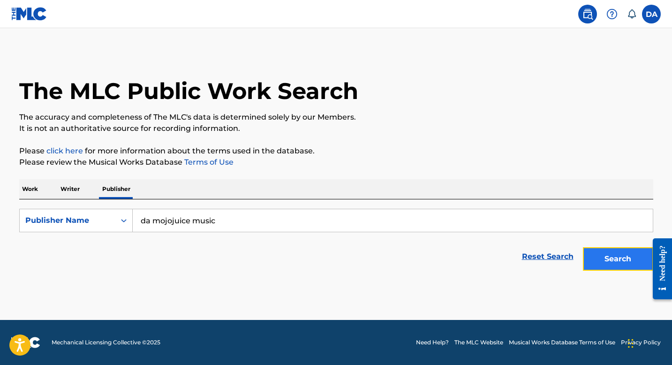
click at [609, 256] on button "Search" at bounding box center [618, 258] width 70 height 23
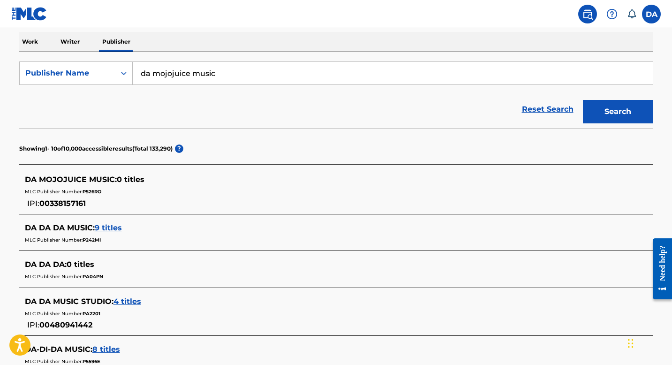
scroll to position [142, 0]
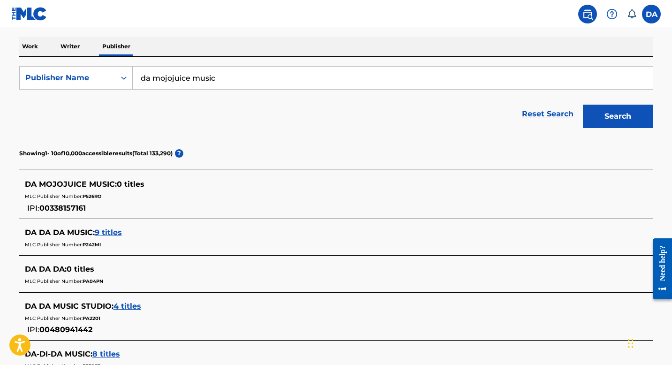
click at [72, 184] on span "DA MOJOJUICE MUSIC :" at bounding box center [71, 183] width 92 height 9
click at [67, 207] on span "00338157161" at bounding box center [62, 207] width 46 height 9
drag, startPoint x: 83, startPoint y: 197, endPoint x: 104, endPoint y: 197, distance: 21.1
click at [104, 197] on div "MLC Publisher Number: P526RO" at bounding box center [324, 195] width 598 height 11
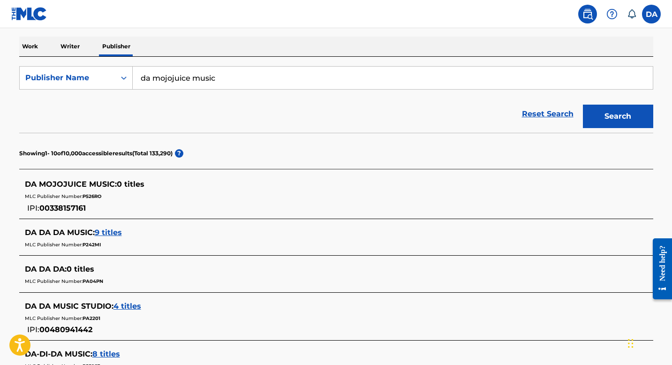
click at [68, 45] on p "Writer" at bounding box center [70, 47] width 25 height 20
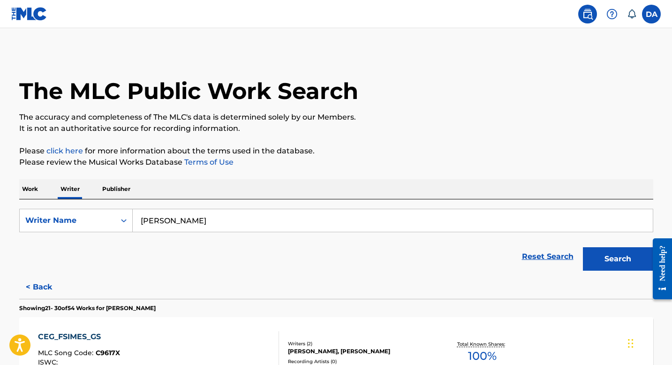
click at [217, 224] on input "[PERSON_NAME]" at bounding box center [393, 220] width 520 height 22
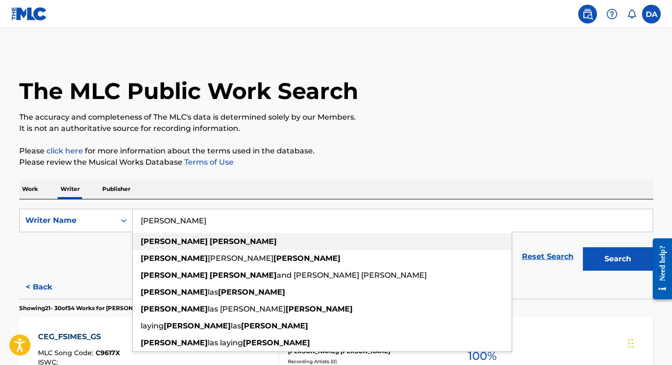
type input "[PERSON_NAME]"
click at [224, 243] on div "[PERSON_NAME]" at bounding box center [322, 241] width 379 height 17
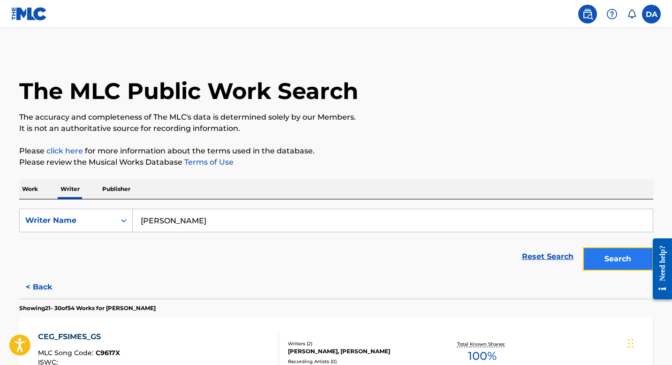
click at [628, 253] on button "Search" at bounding box center [618, 258] width 70 height 23
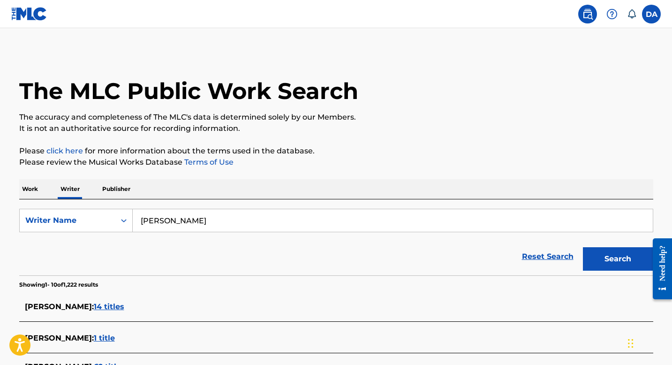
click at [110, 304] on span "14 titles" at bounding box center [109, 306] width 30 height 9
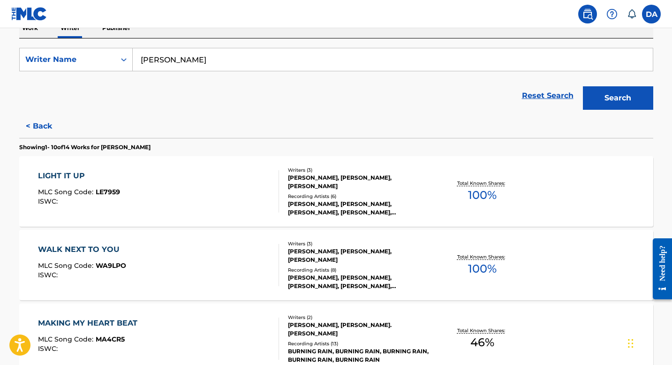
scroll to position [172, 0]
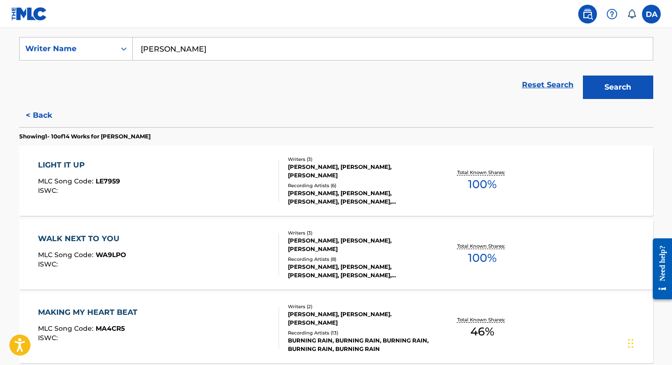
click at [64, 164] on div "LIGHT IT UP" at bounding box center [79, 164] width 82 height 11
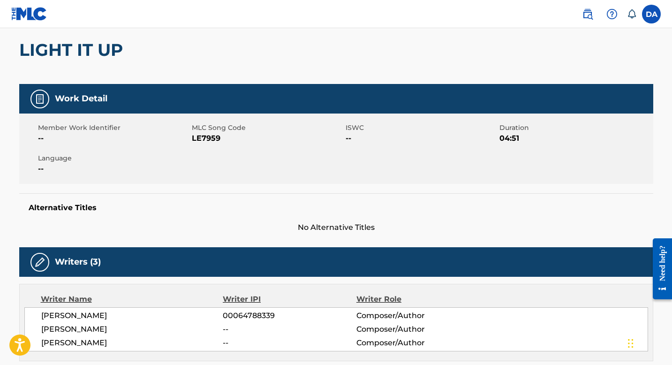
scroll to position [84, 0]
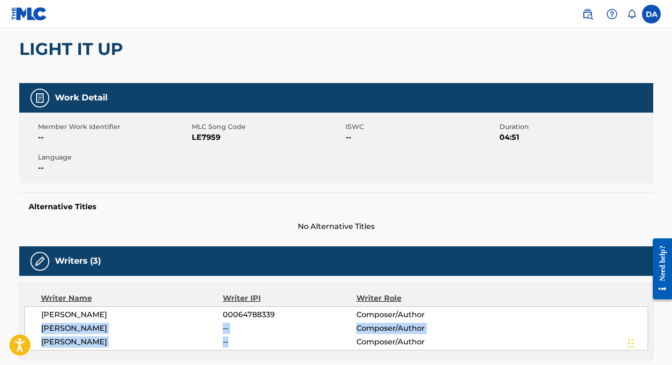
drag, startPoint x: 42, startPoint y: 328, endPoint x: 287, endPoint y: 344, distance: 246.1
click at [287, 344] on div "[PERSON_NAME] 00064788339 Composer/Author [PERSON_NAME] -- Composer/Author [PER…" at bounding box center [335, 328] width 623 height 44
click at [287, 344] on span "--" at bounding box center [289, 341] width 133 height 11
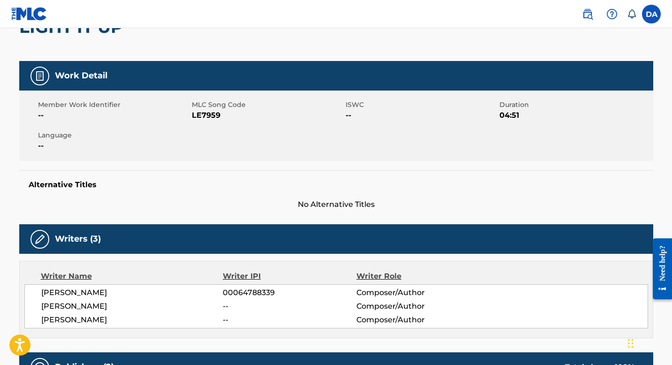
scroll to position [112, 0]
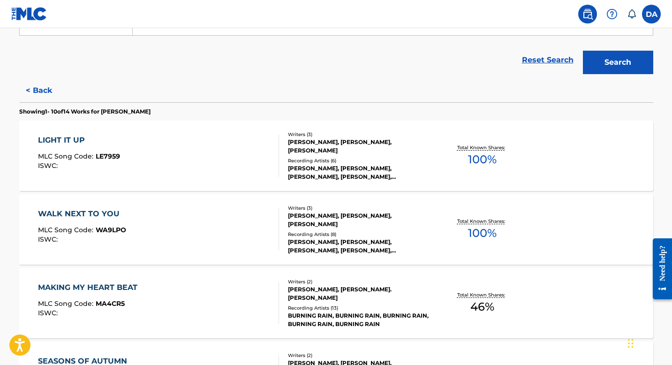
scroll to position [273, 0]
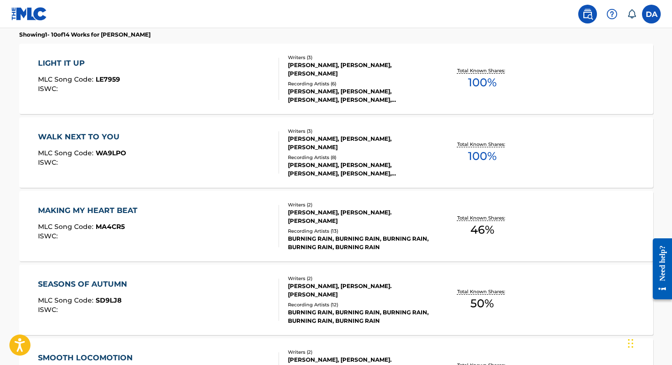
click at [75, 64] on div "LIGHT IT UP" at bounding box center [79, 63] width 82 height 11
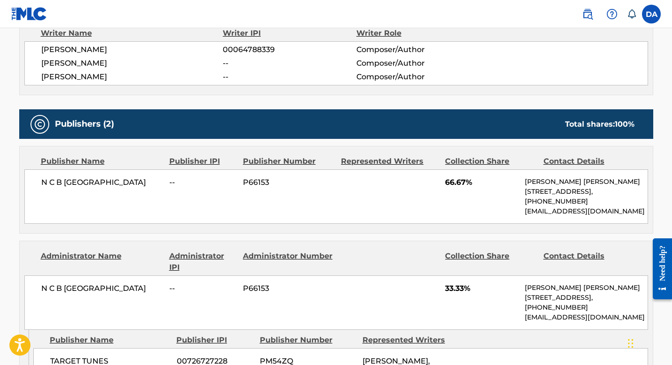
scroll to position [337, 0]
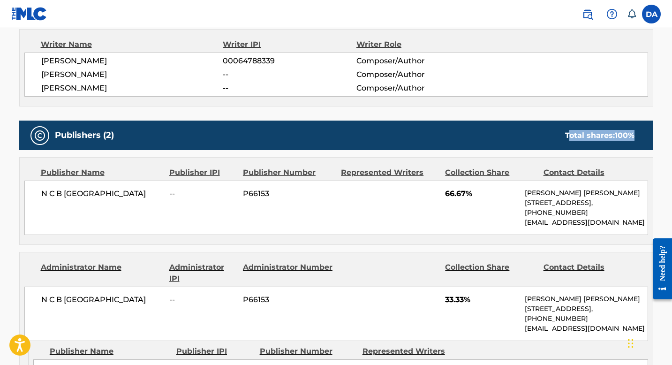
drag, startPoint x: 567, startPoint y: 133, endPoint x: 645, endPoint y: 133, distance: 78.7
click at [645, 133] on div "Publishers (2) Total shares: 100 %" at bounding box center [336, 135] width 634 height 30
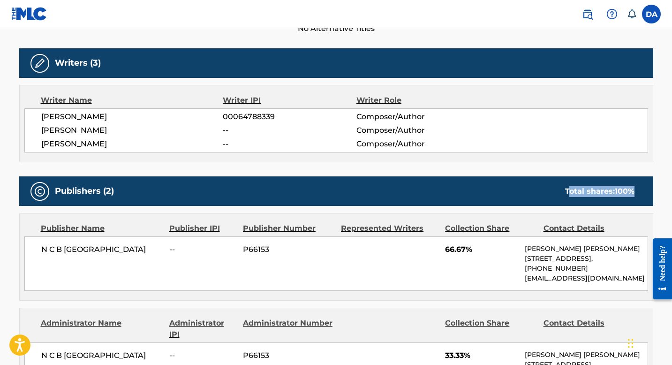
scroll to position [258, 0]
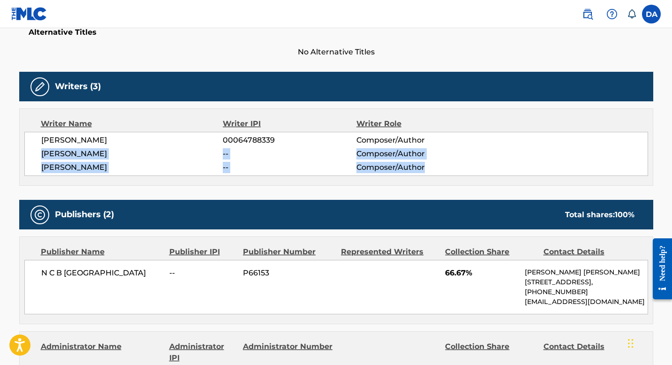
drag, startPoint x: 39, startPoint y: 155, endPoint x: 445, endPoint y: 168, distance: 406.0
click at [445, 168] on div "[PERSON_NAME] 00064788339 Composer/Author [PERSON_NAME] -- Composer/Author [PER…" at bounding box center [335, 154] width 623 height 44
click at [445, 168] on span "Composer/Author" at bounding box center [416, 167] width 121 height 11
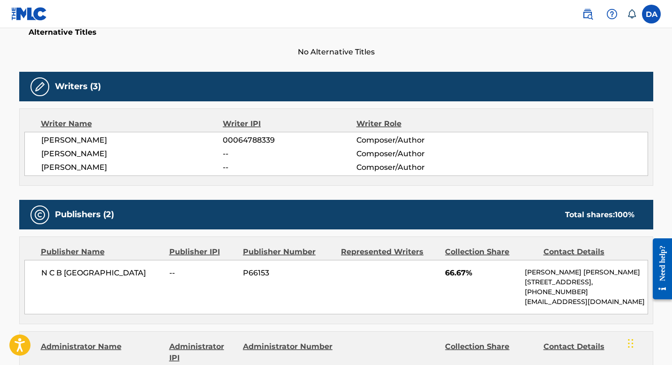
drag, startPoint x: 37, startPoint y: 164, endPoint x: 126, endPoint y: 169, distance: 89.6
click at [126, 169] on div "[PERSON_NAME] 00064788339 Composer/Author [PERSON_NAME] -- Composer/Author [PER…" at bounding box center [335, 154] width 623 height 44
drag, startPoint x: 223, startPoint y: 168, endPoint x: 263, endPoint y: 169, distance: 40.3
click at [263, 169] on span "--" at bounding box center [289, 167] width 133 height 11
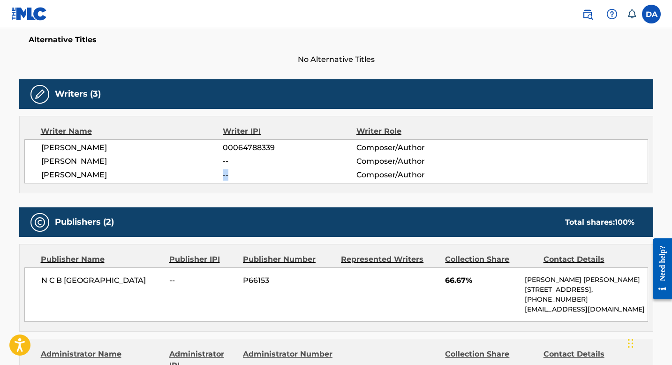
scroll to position [238, 0]
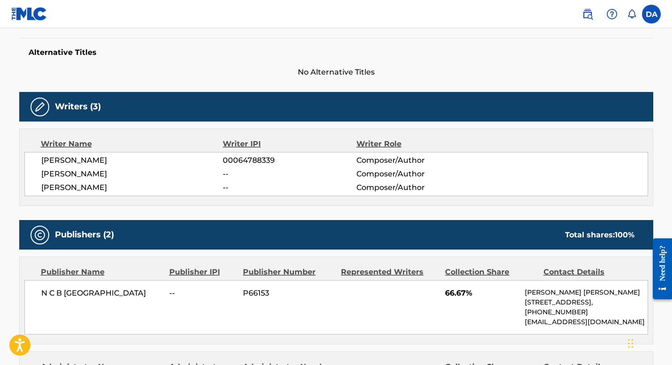
click at [249, 178] on span "--" at bounding box center [289, 173] width 133 height 11
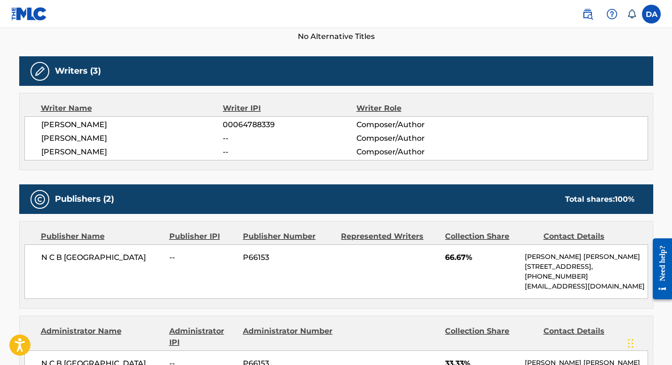
scroll to position [321, 0]
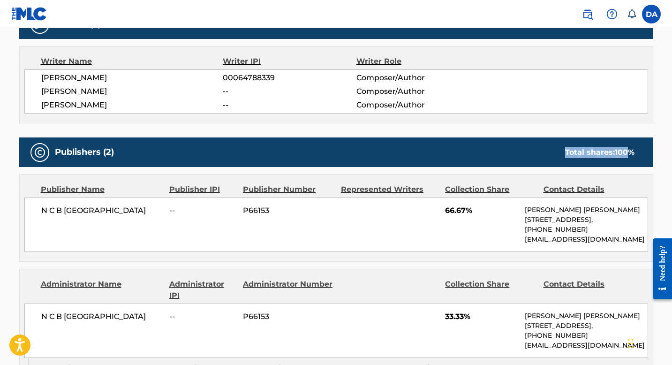
drag, startPoint x: 560, startPoint y: 150, endPoint x: 630, endPoint y: 151, distance: 70.3
click at [630, 151] on div "Total shares: 100 %" at bounding box center [599, 152] width 88 height 11
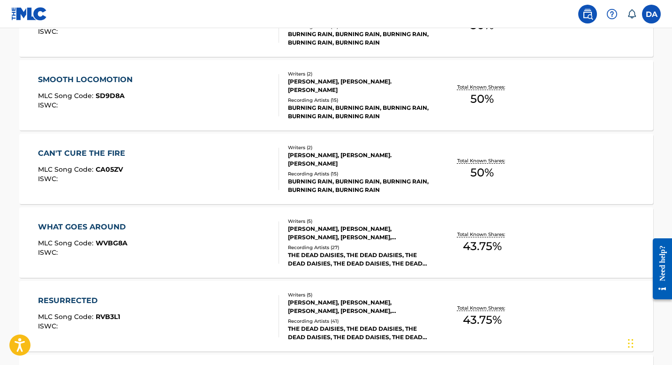
scroll to position [586, 0]
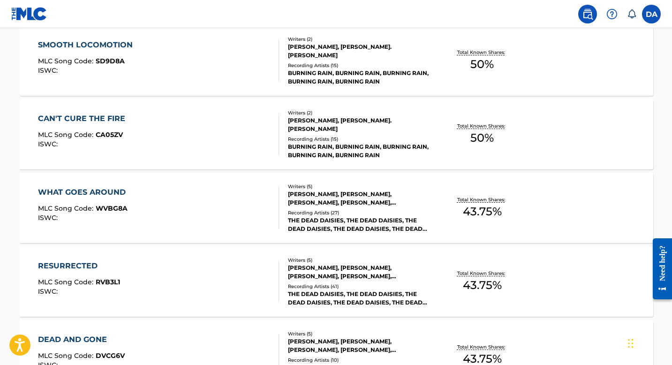
click at [83, 190] on div "WHAT GOES AROUND" at bounding box center [84, 192] width 92 height 11
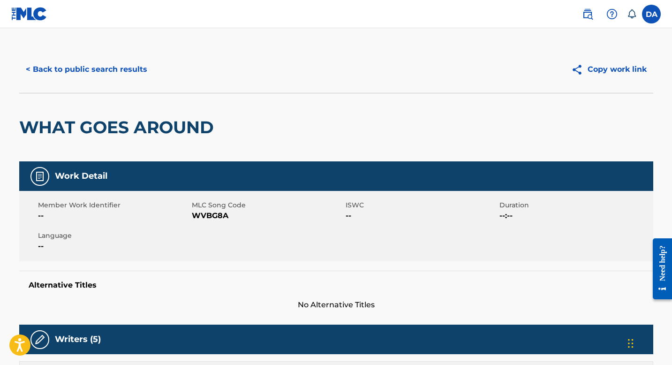
scroll to position [5, 0]
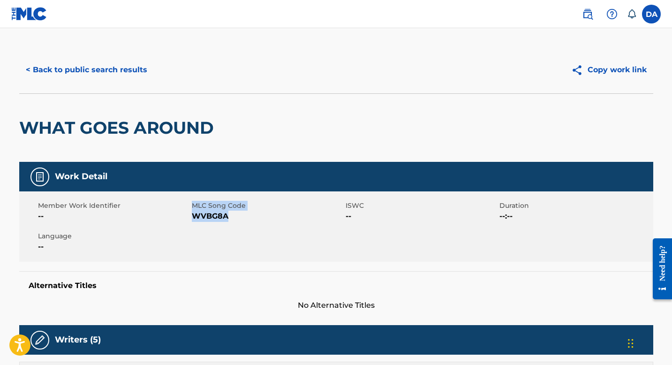
drag, startPoint x: 191, startPoint y: 217, endPoint x: 233, endPoint y: 219, distance: 42.3
click at [233, 219] on div "Member Work Identifier -- MLC Song Code WVBG8A ISWC -- Duration --:-- Language …" at bounding box center [336, 226] width 634 height 70
click at [233, 220] on span "WVBG8A" at bounding box center [267, 215] width 151 height 11
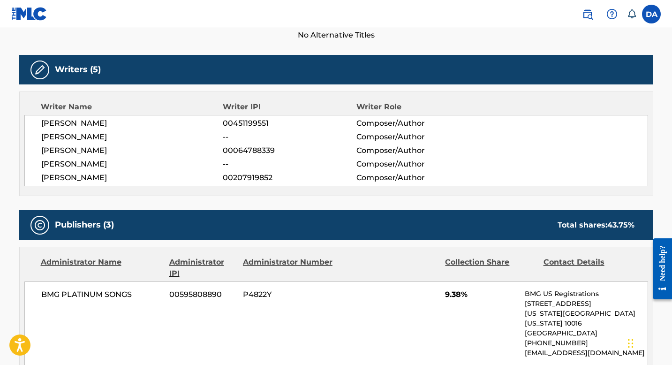
scroll to position [173, 0]
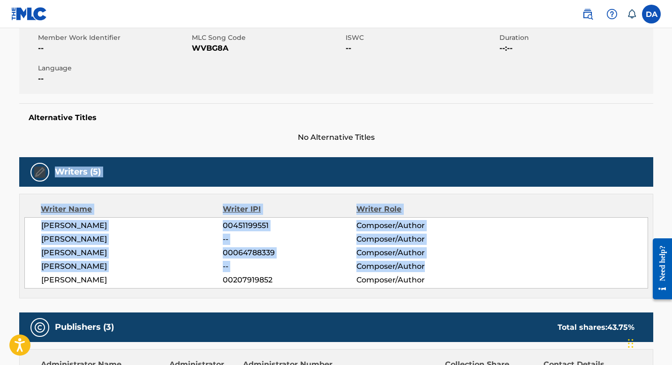
drag, startPoint x: 22, startPoint y: 144, endPoint x: 486, endPoint y: 271, distance: 481.2
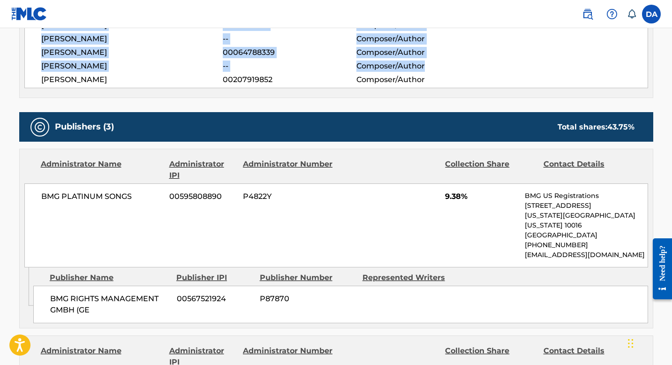
scroll to position [372, 0]
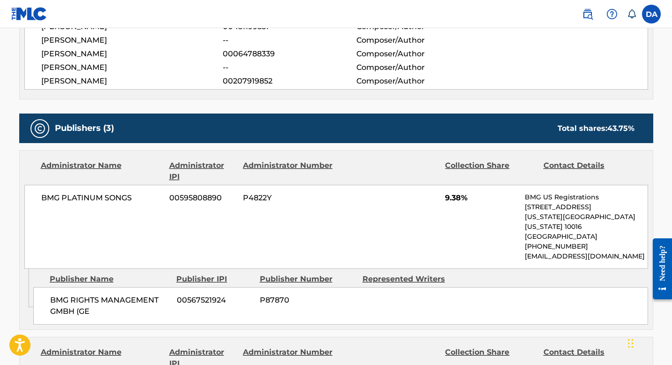
click at [170, 89] on div "Writer Name Writer IPI Writer Role [PERSON_NAME] 00451199551 Composer/Author [P…" at bounding box center [336, 47] width 634 height 105
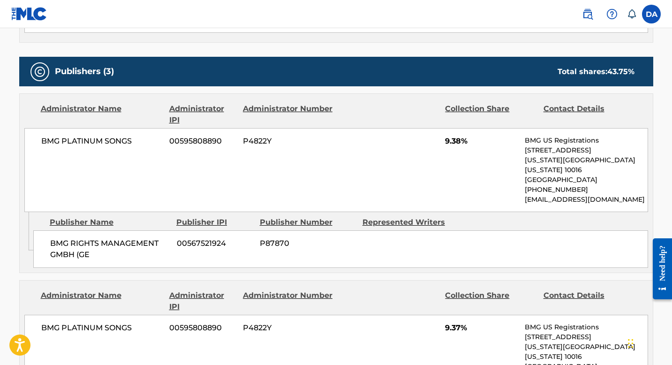
scroll to position [442, 0]
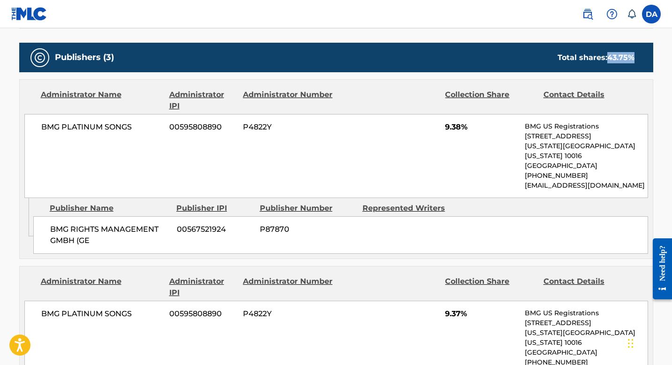
drag, startPoint x: 608, startPoint y: 57, endPoint x: 646, endPoint y: 61, distance: 38.2
click at [646, 61] on div "Publishers (3) Total shares: 43.75 %" at bounding box center [336, 58] width 634 height 30
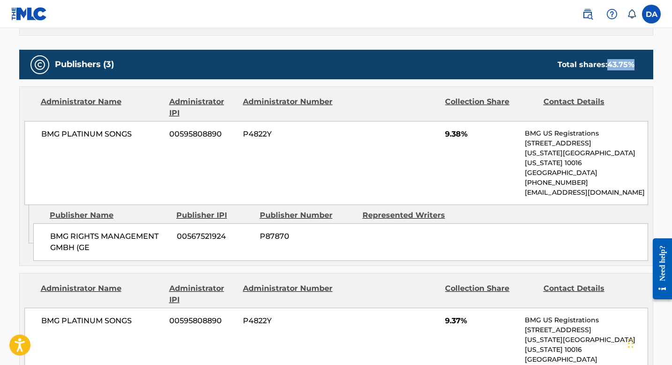
scroll to position [423, 0]
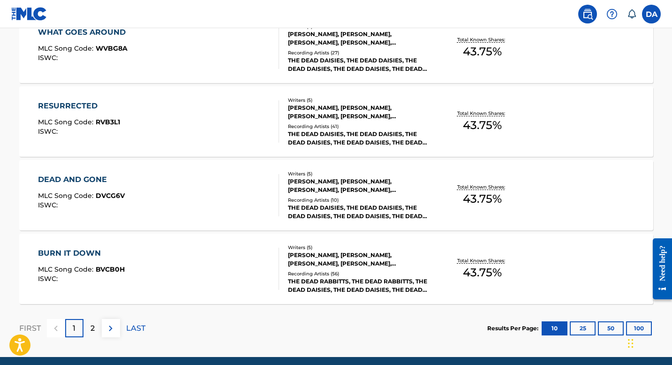
scroll to position [747, 0]
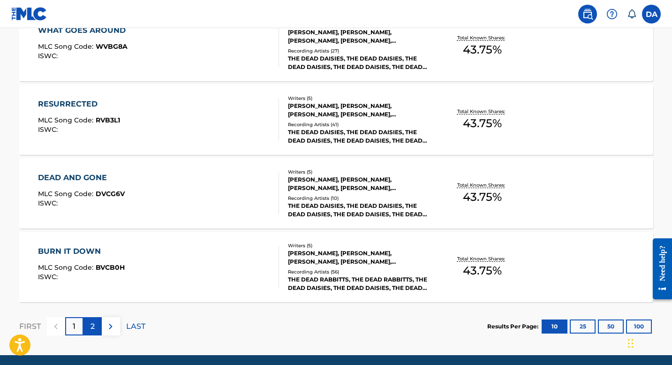
click at [90, 327] on div "2" at bounding box center [92, 326] width 18 height 18
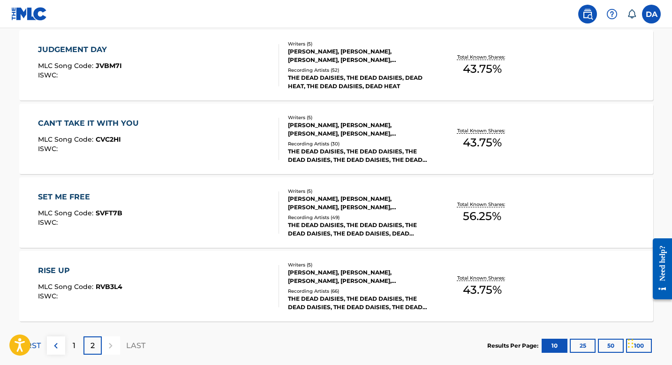
scroll to position [286, 0]
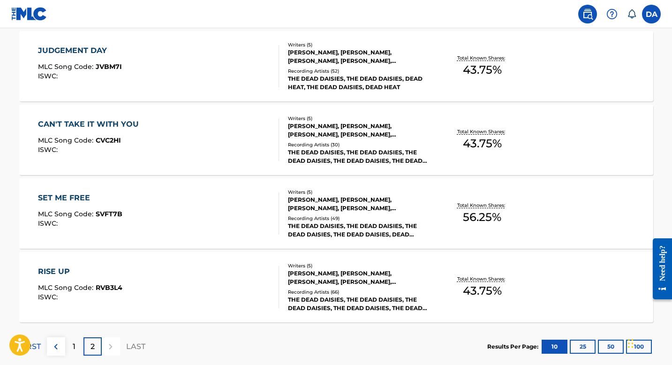
click at [66, 198] on div "SET ME FREE" at bounding box center [80, 197] width 84 height 11
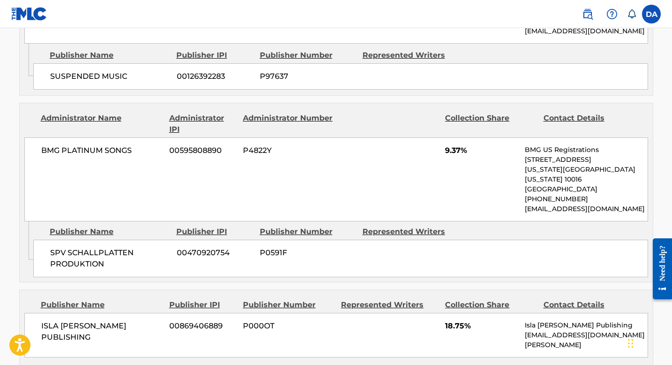
scroll to position [838, 0]
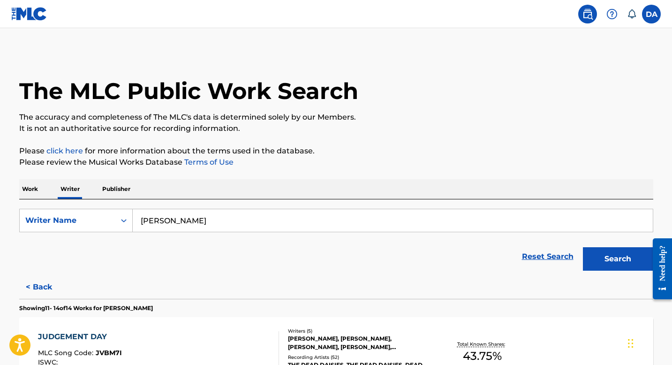
click at [185, 230] on input "[PERSON_NAME]" at bounding box center [393, 220] width 520 height 22
click at [185, 228] on input "[PERSON_NAME]" at bounding box center [393, 220] width 520 height 22
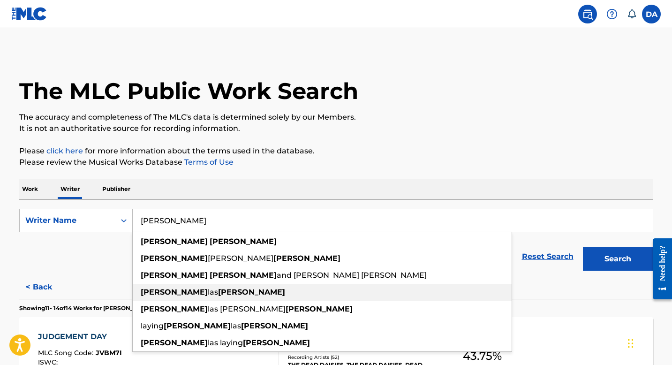
click at [218, 293] on strong "[PERSON_NAME]" at bounding box center [251, 291] width 67 height 9
type input "[PERSON_NAME]"
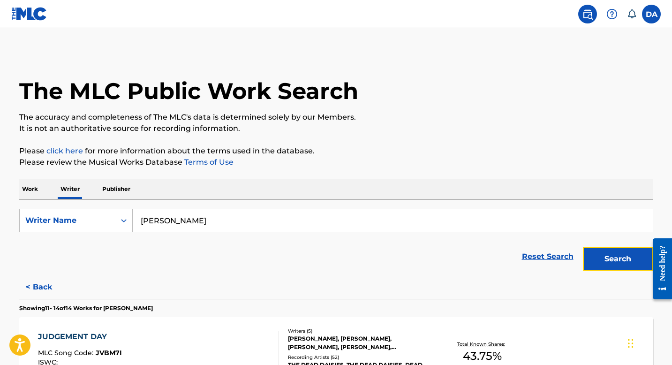
click at [607, 255] on button "Search" at bounding box center [618, 258] width 70 height 23
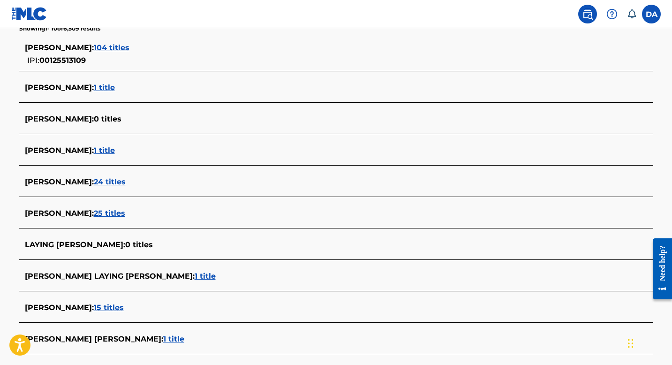
scroll to position [299, 0]
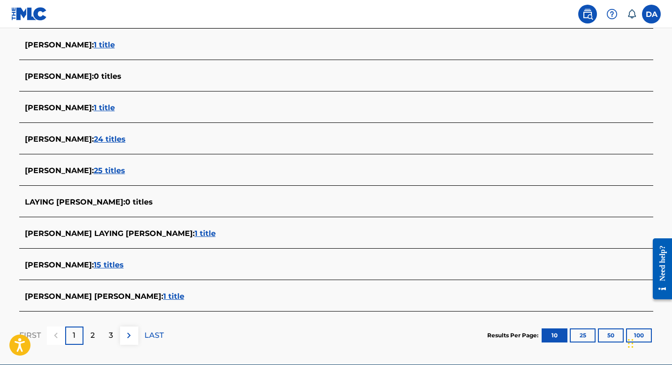
click at [120, 169] on span "25 titles" at bounding box center [109, 170] width 31 height 9
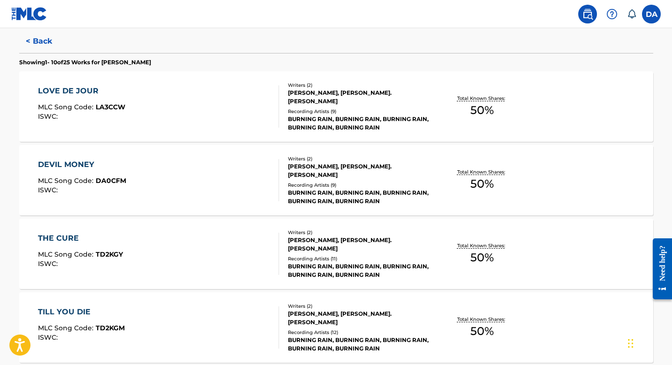
scroll to position [217, 0]
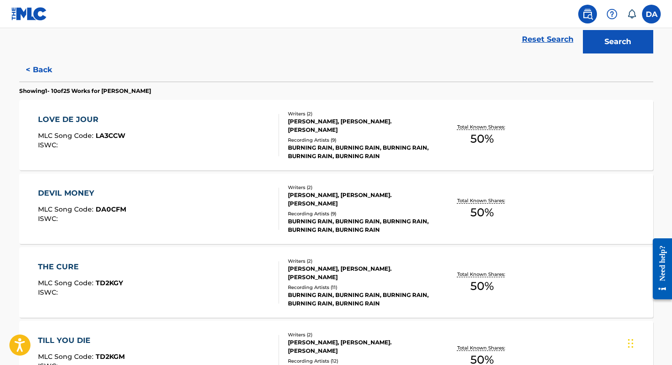
click at [75, 116] on div "LOVE DE JOUR" at bounding box center [81, 119] width 87 height 11
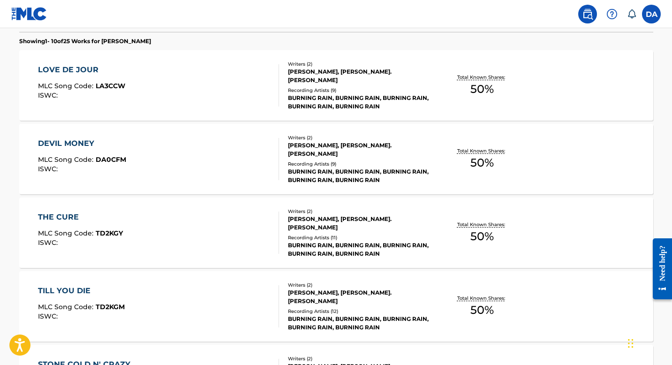
scroll to position [275, 0]
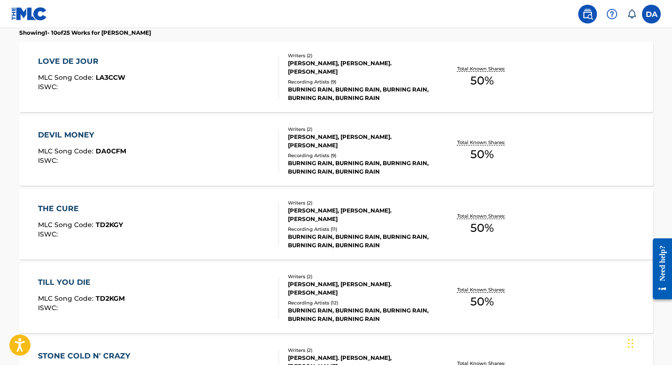
click at [66, 135] on div "DEVIL MONEY" at bounding box center [82, 134] width 88 height 11
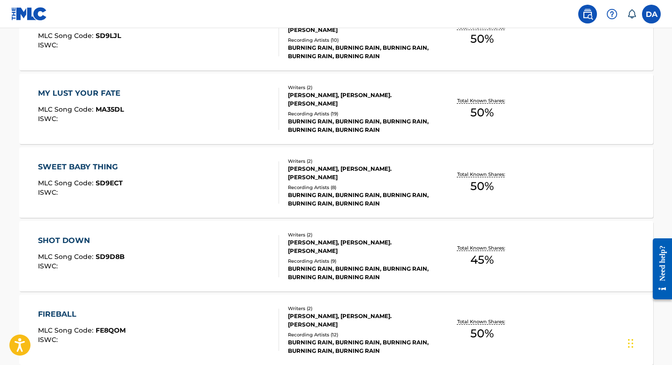
scroll to position [684, 0]
click at [77, 166] on div "SHOT DOWN" at bounding box center [81, 167] width 87 height 11
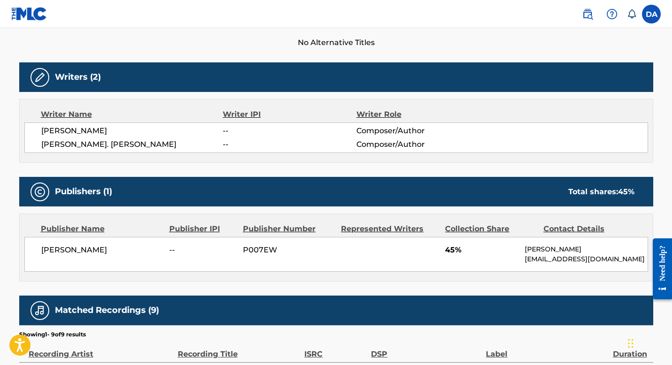
scroll to position [316, 0]
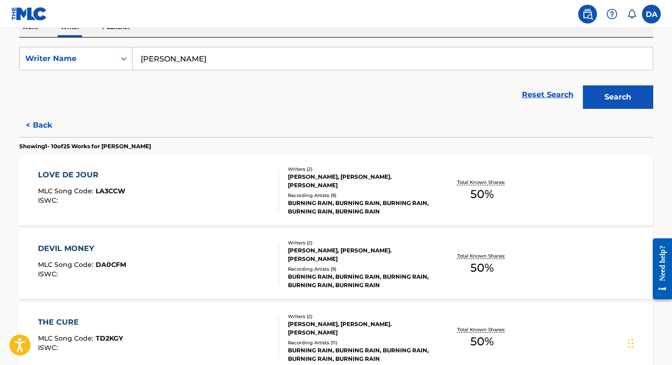
scroll to position [153, 0]
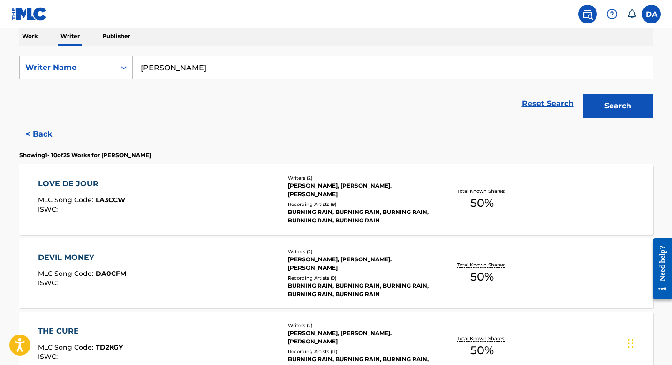
drag, startPoint x: 32, startPoint y: 184, endPoint x: 111, endPoint y: 184, distance: 78.7
drag, startPoint x: 108, startPoint y: 184, endPoint x: 284, endPoint y: 5, distance: 251.2
click at [88, 183] on div "LOVE DE JOUR" at bounding box center [81, 183] width 87 height 11
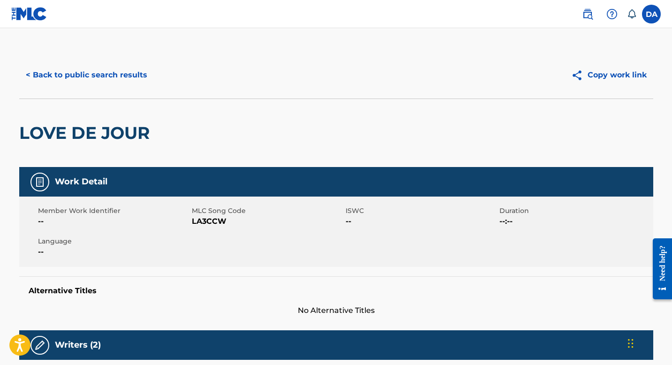
drag, startPoint x: 191, startPoint y: 221, endPoint x: 260, endPoint y: 221, distance: 68.4
click at [260, 221] on span "LA3CCW" at bounding box center [267, 221] width 151 height 11
drag, startPoint x: 224, startPoint y: 221, endPoint x: 193, endPoint y: 221, distance: 31.9
click at [193, 221] on span "LA3CCW" at bounding box center [267, 221] width 151 height 11
copy span "LA3CCW"
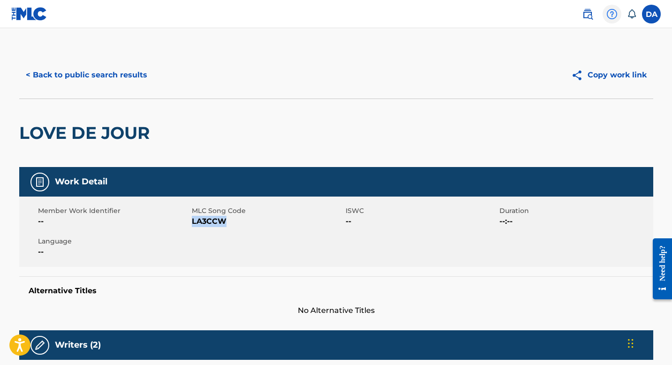
click at [613, 14] on img at bounding box center [611, 13] width 11 height 11
click at [611, 63] on p "View portal intro" at bounding box center [612, 63] width 80 height 22
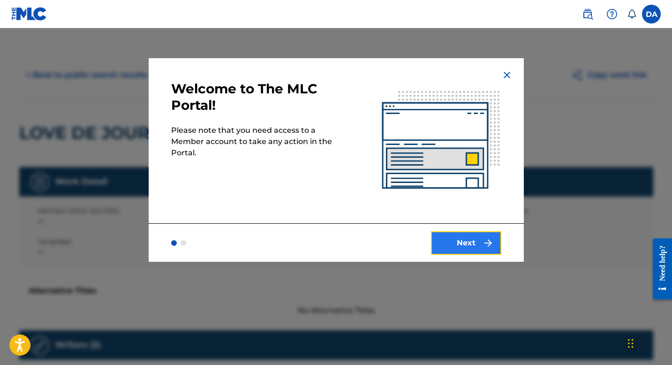
click at [467, 246] on button "Next" at bounding box center [466, 242] width 70 height 23
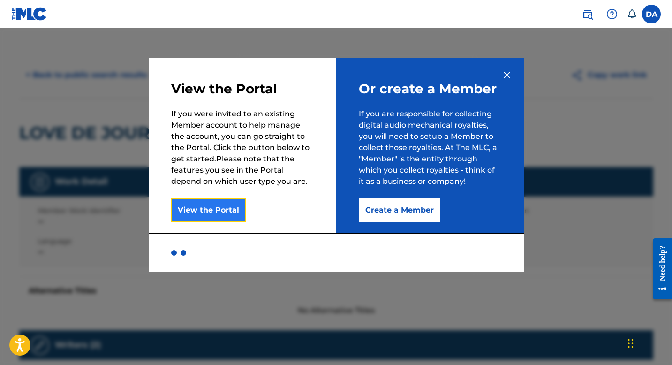
click at [185, 216] on button "View the Portal" at bounding box center [208, 209] width 75 height 23
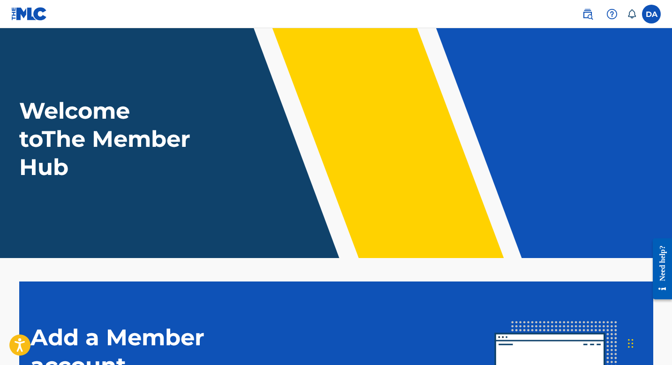
scroll to position [156, 0]
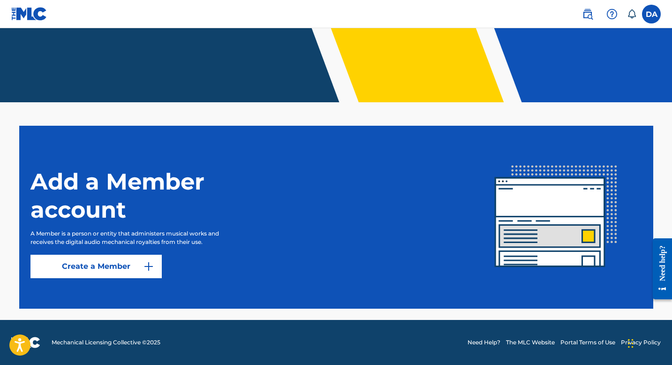
click at [630, 13] on icon at bounding box center [631, 13] width 9 height 9
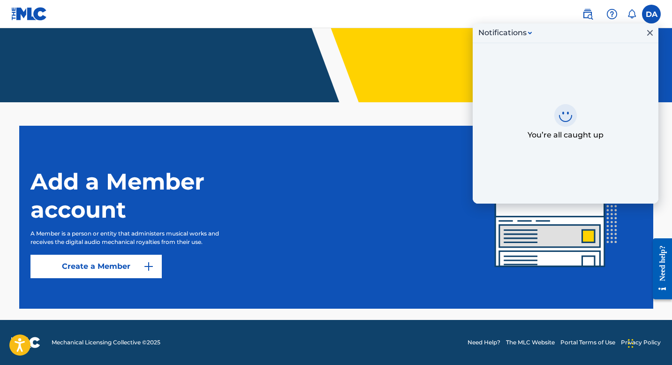
click at [531, 32] on icon at bounding box center [530, 33] width 4 height 2
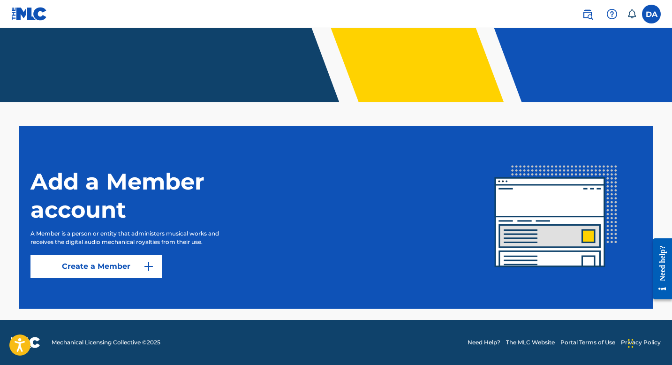
click at [612, 9] on img at bounding box center [611, 13] width 11 height 11
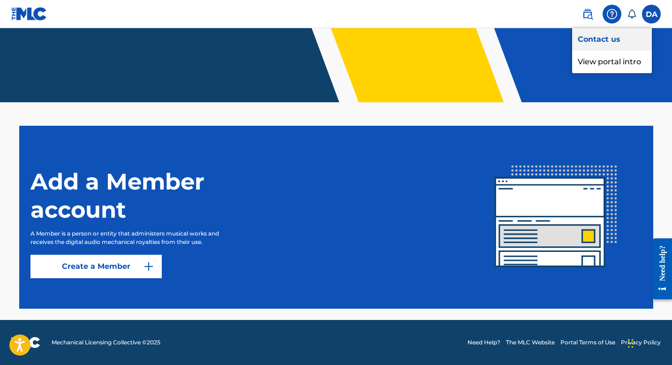
click at [588, 38] on link "Contact us" at bounding box center [612, 39] width 80 height 22
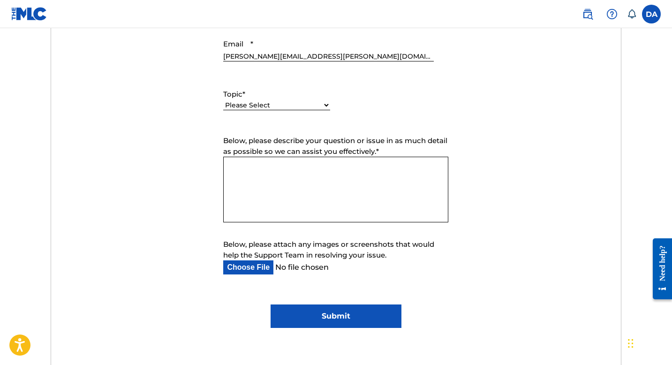
scroll to position [345, 0]
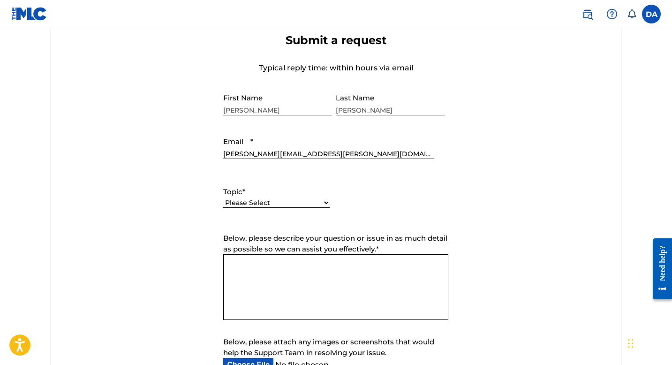
click at [323, 197] on div "Please Select I need help with my account I need help with managing my catalog …" at bounding box center [276, 207] width 107 height 21
click at [326, 203] on select "Please Select I need help with my account I need help with managing my catalog …" at bounding box center [276, 203] width 107 height 10
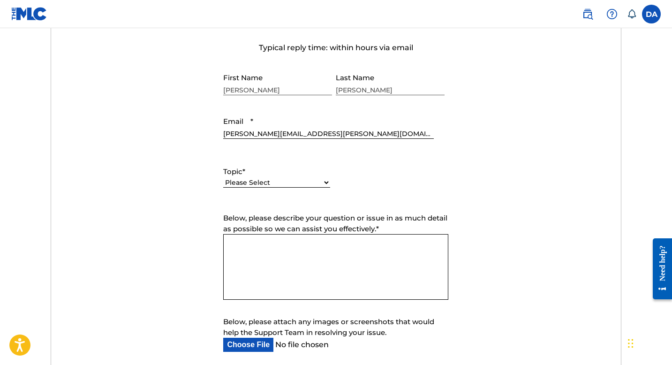
scroll to position [366, 0]
click at [319, 181] on select "Please Select I need help with my account I need help with managing my catalog …" at bounding box center [276, 182] width 107 height 10
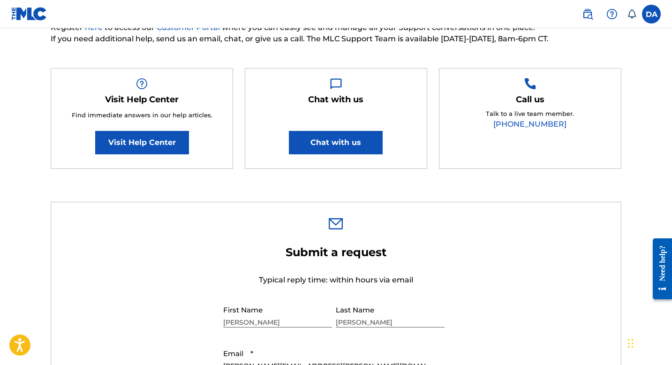
scroll to position [0, 0]
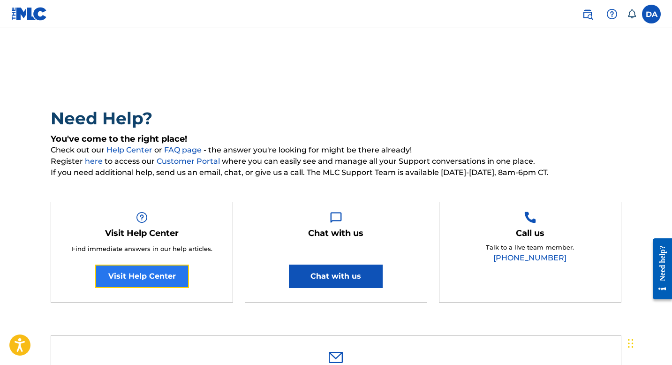
click at [130, 275] on link "Visit Help Center" at bounding box center [142, 275] width 94 height 23
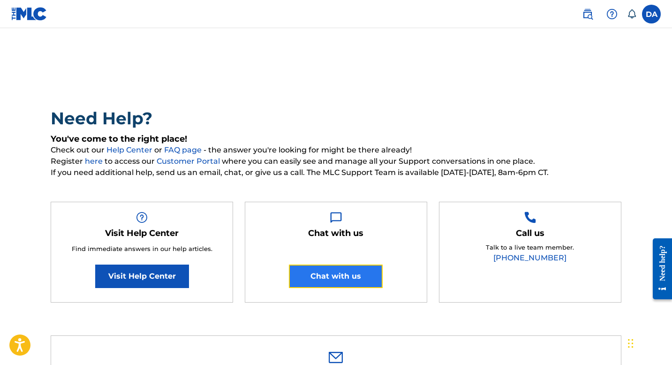
click at [329, 277] on button "Chat with us" at bounding box center [336, 275] width 94 height 23
click at [393, 134] on h5 "You've come to the right place!" at bounding box center [336, 139] width 570 height 11
click at [412, 112] on h2 "Need Help?" at bounding box center [336, 118] width 570 height 21
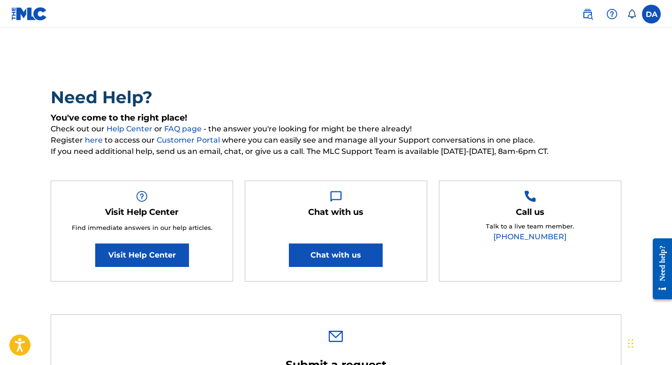
scroll to position [19, 0]
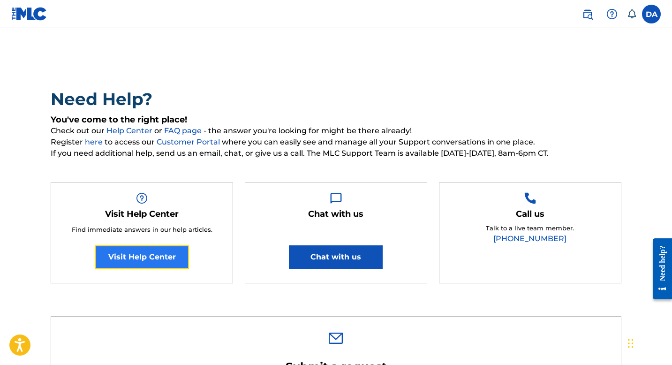
click at [154, 261] on link "Visit Help Center" at bounding box center [142, 256] width 94 height 23
